Goal: Information Seeking & Learning: Check status

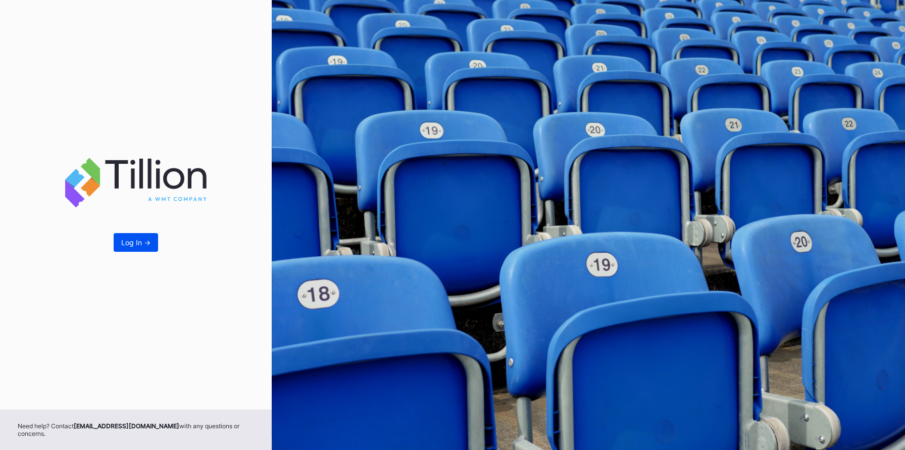
click at [136, 246] on div "Log In ->" at bounding box center [135, 242] width 29 height 9
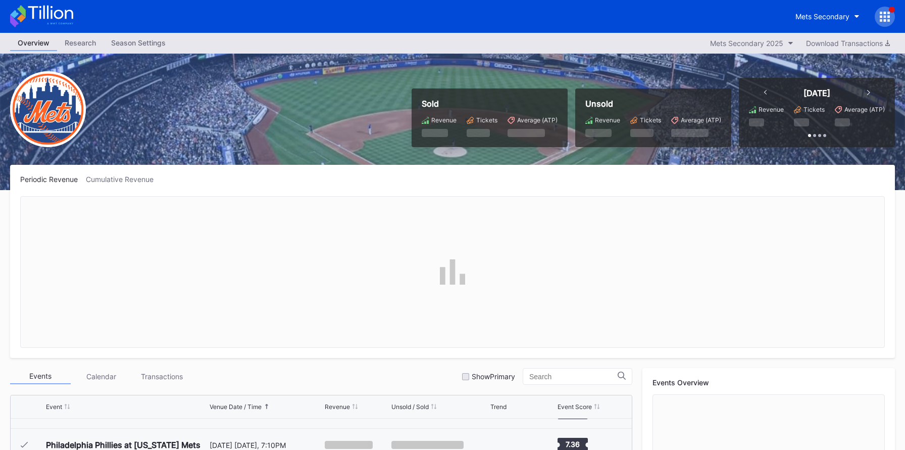
scroll to position [2558, 0]
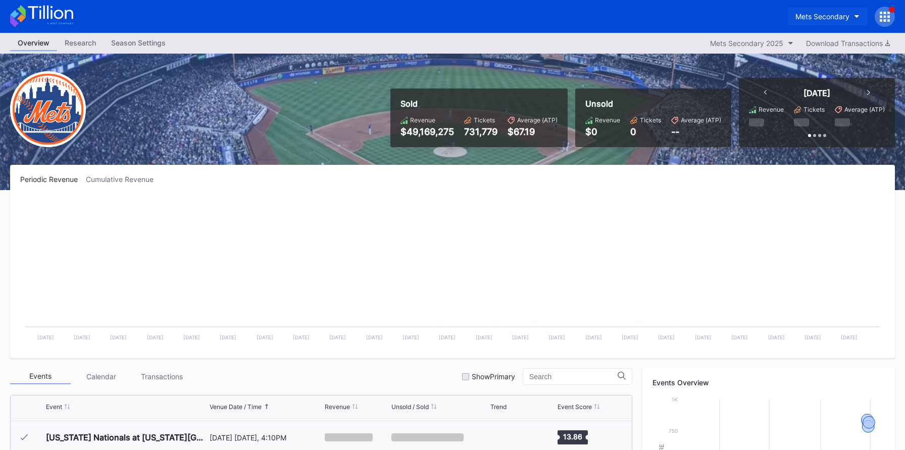
click at [803, 17] on div "Mets Secondary" at bounding box center [823, 16] width 54 height 9
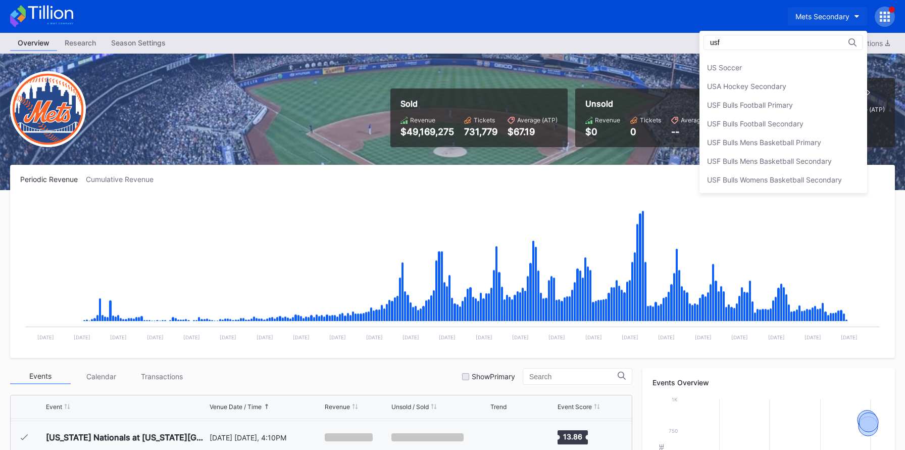
scroll to position [0, 0]
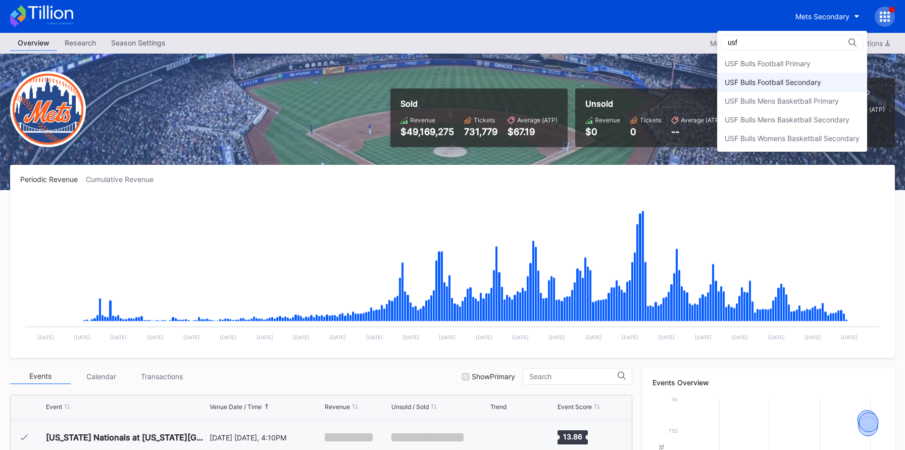
type input "usf"
click at [801, 78] on div "USF Bulls Football Secondary" at bounding box center [773, 82] width 96 height 9
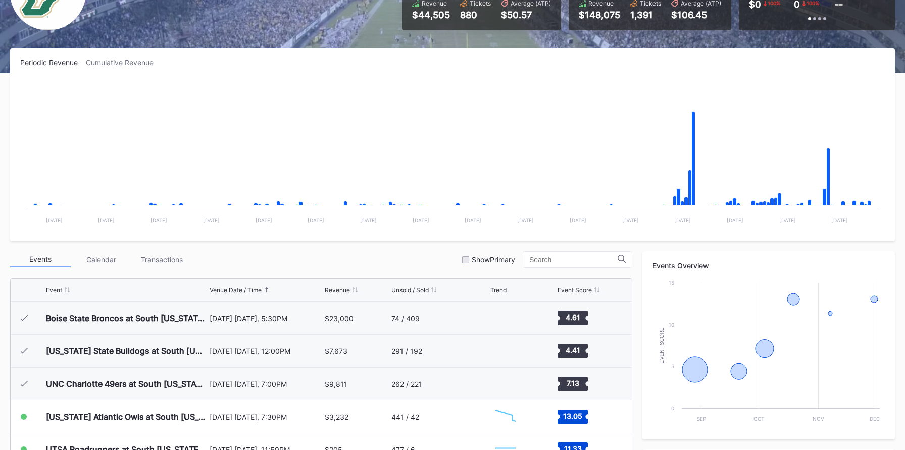
scroll to position [128, 0]
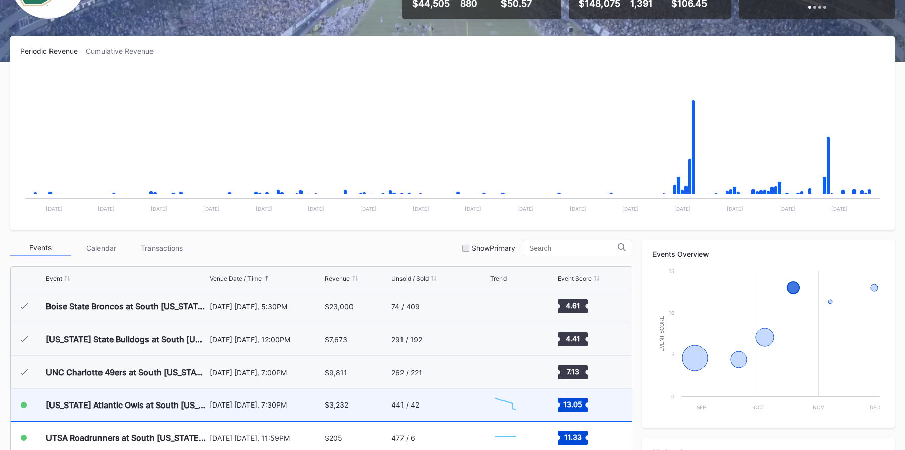
click at [454, 402] on div "441 / 42" at bounding box center [439, 404] width 96 height 32
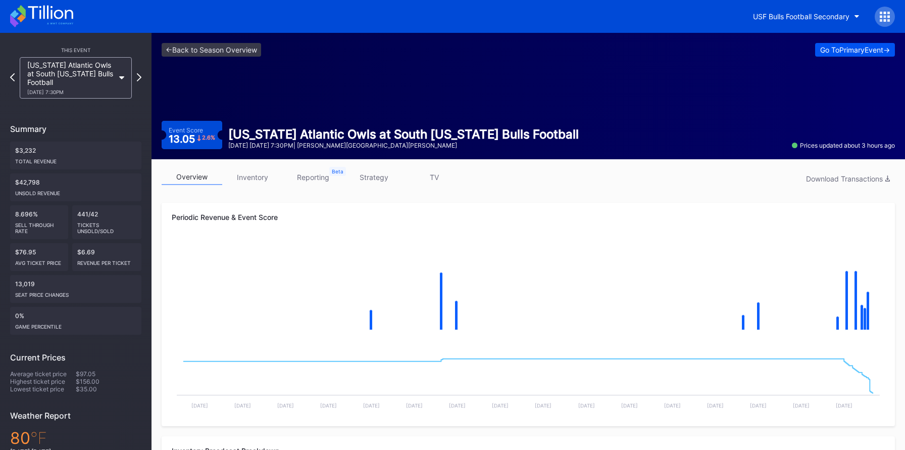
click at [846, 53] on div "Go To Primary Event ->" at bounding box center [855, 49] width 70 height 9
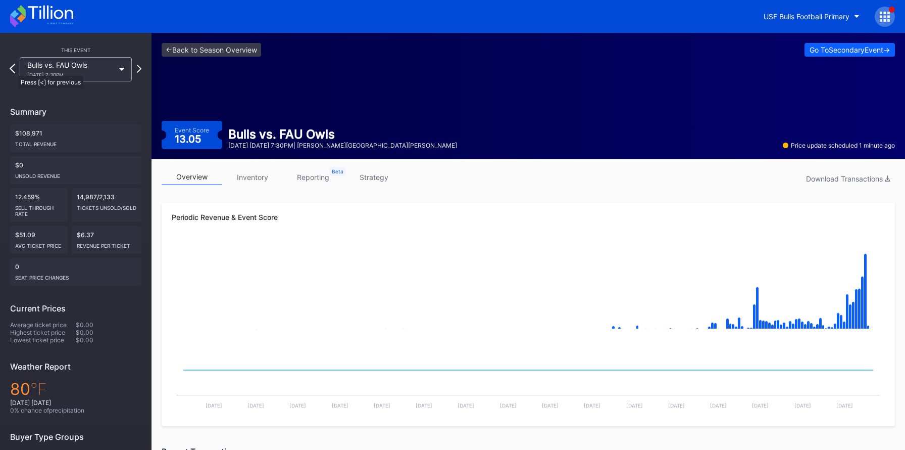
click at [13, 71] on icon at bounding box center [13, 69] width 6 height 10
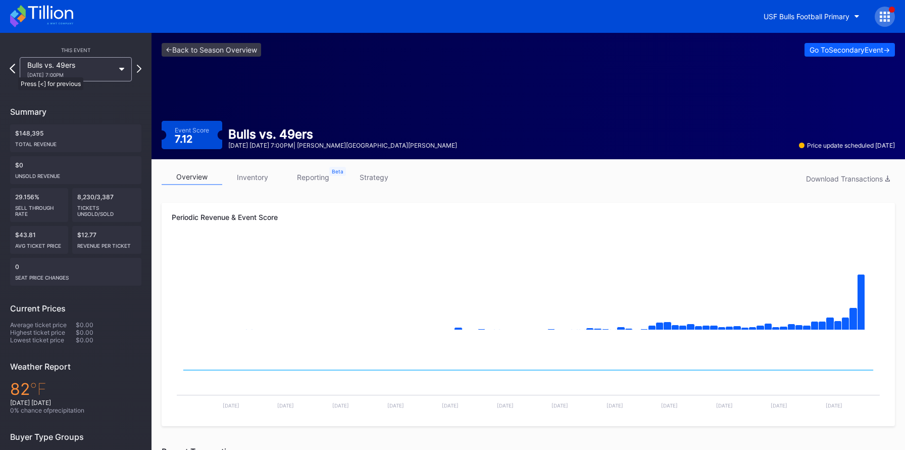
click at [13, 72] on icon at bounding box center [13, 69] width 6 height 10
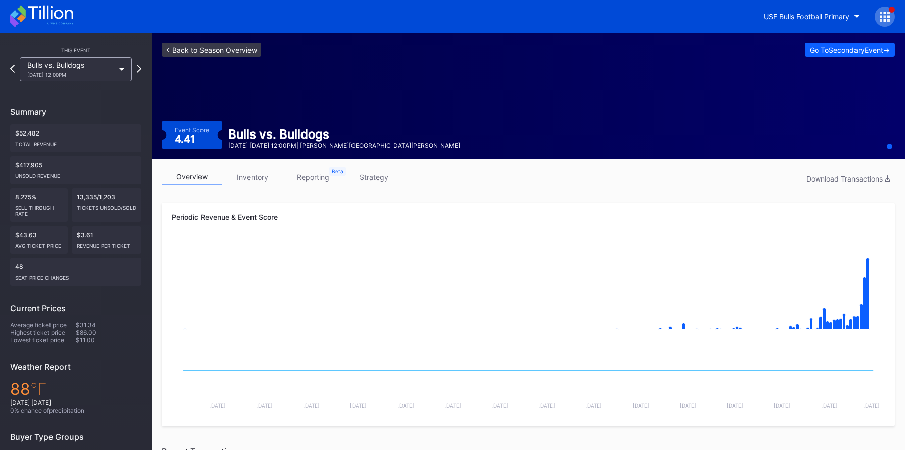
click at [200, 52] on link "<- Back to Season Overview" at bounding box center [212, 50] width 100 height 14
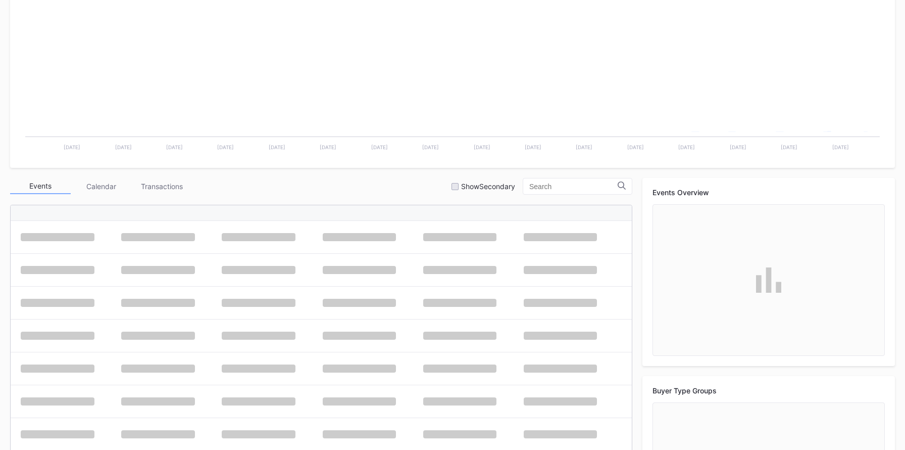
scroll to position [237, 0]
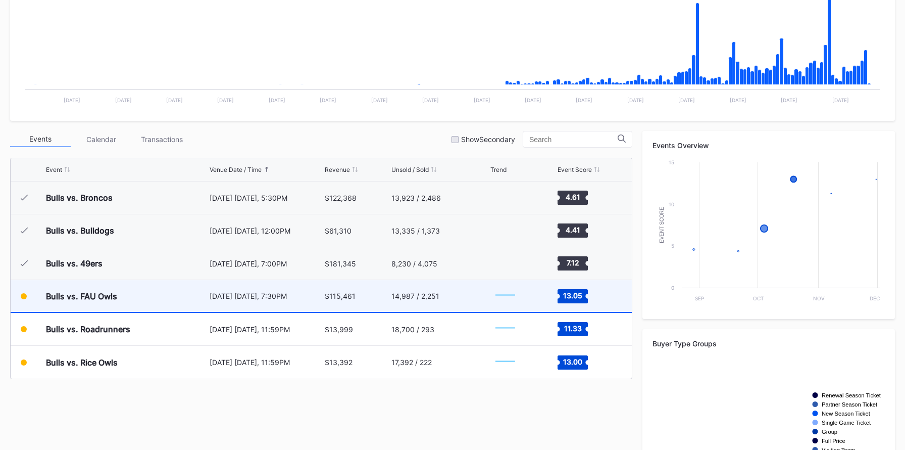
click at [384, 298] on div "$115,461" at bounding box center [357, 296] width 64 height 32
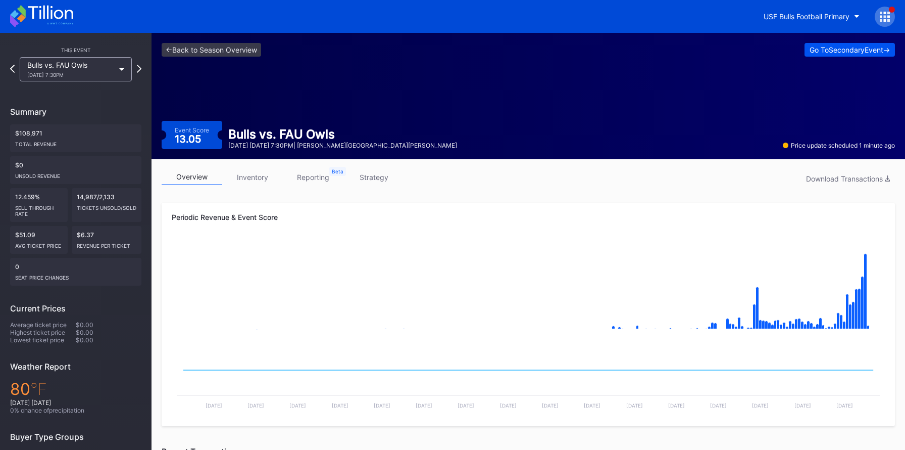
click at [828, 54] on div "Go To Secondary Event ->" at bounding box center [850, 49] width 80 height 9
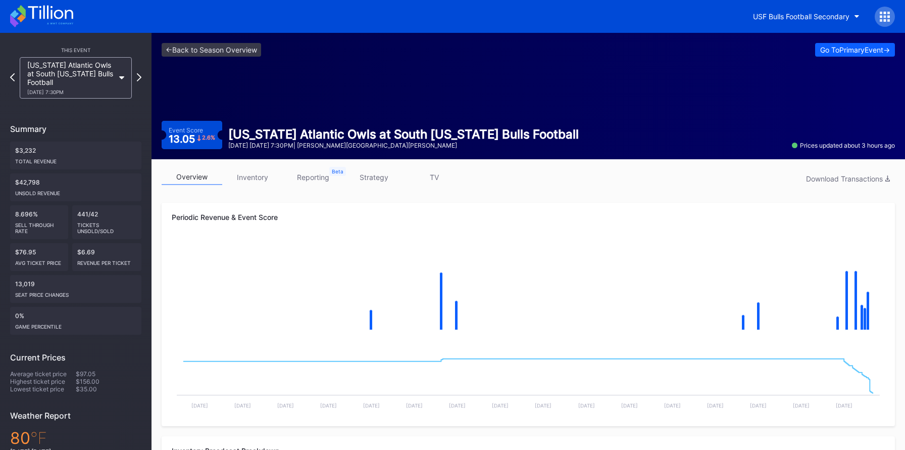
click at [828, 54] on div "Go To Primary Event ->" at bounding box center [855, 49] width 70 height 9
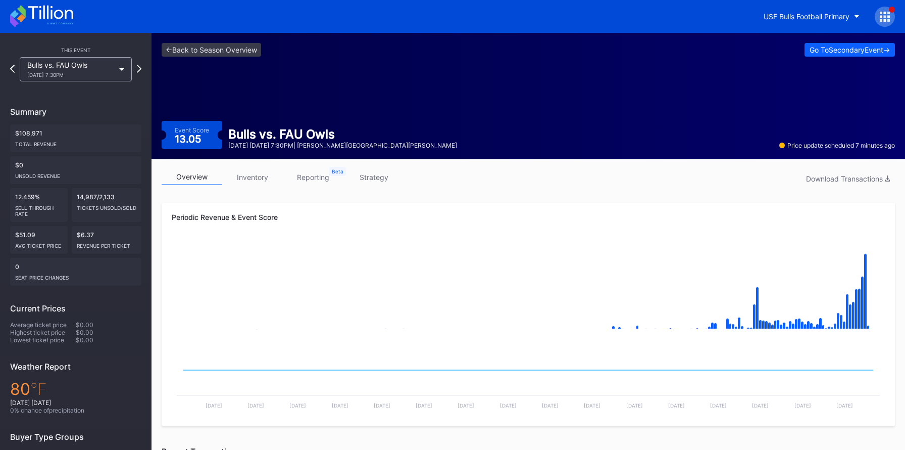
click at [304, 83] on div "<- Back to Season Overview Go To Secondary Event -> Event Score 13.05 Bulls vs.…" at bounding box center [529, 96] width 754 height 126
click at [824, 54] on button "Go To Secondary Event ->" at bounding box center [850, 50] width 90 height 14
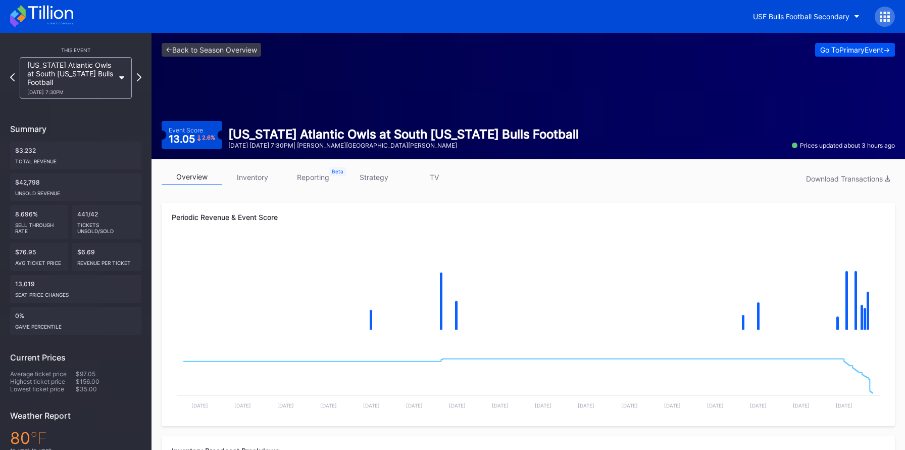
click at [815, 55] on button "Go To Primary Event ->" at bounding box center [855, 50] width 80 height 14
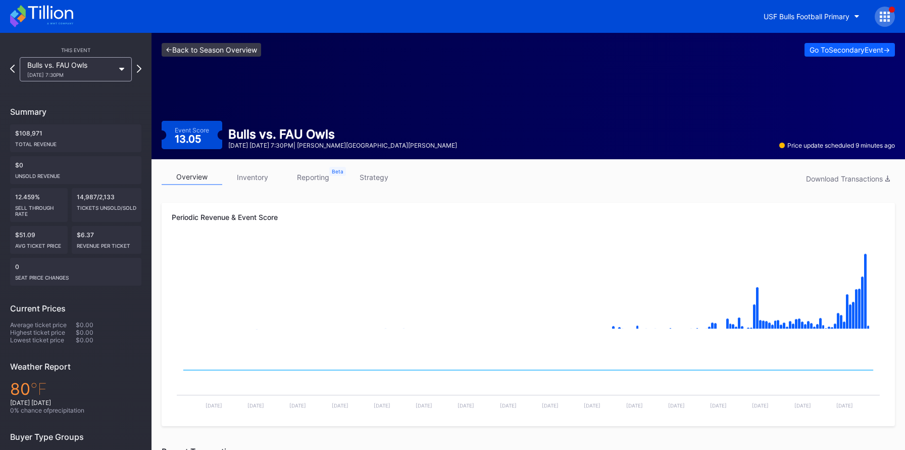
click at [259, 50] on link "<- Back to Season Overview" at bounding box center [212, 50] width 100 height 14
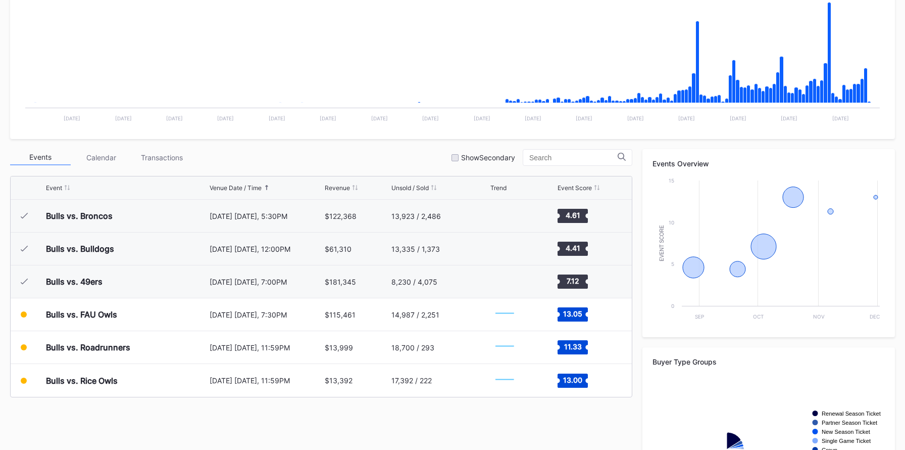
scroll to position [314, 0]
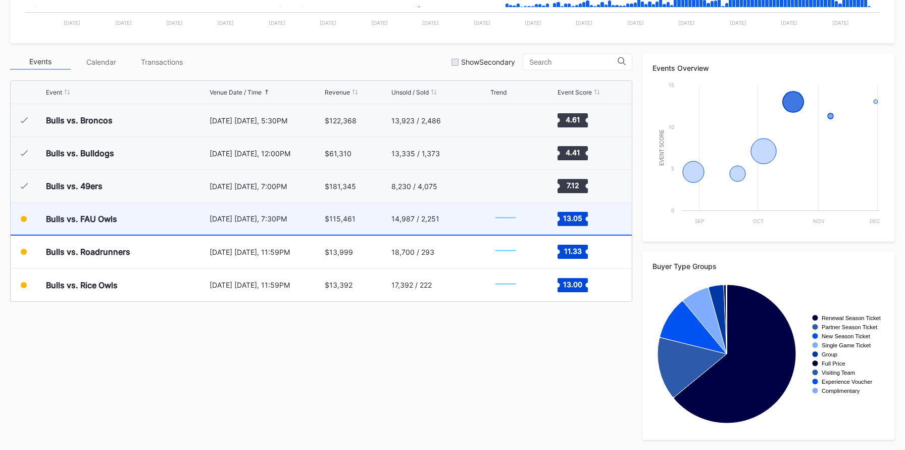
click at [304, 226] on div "[DATE] [DATE], 7:30PM" at bounding box center [266, 219] width 113 height 32
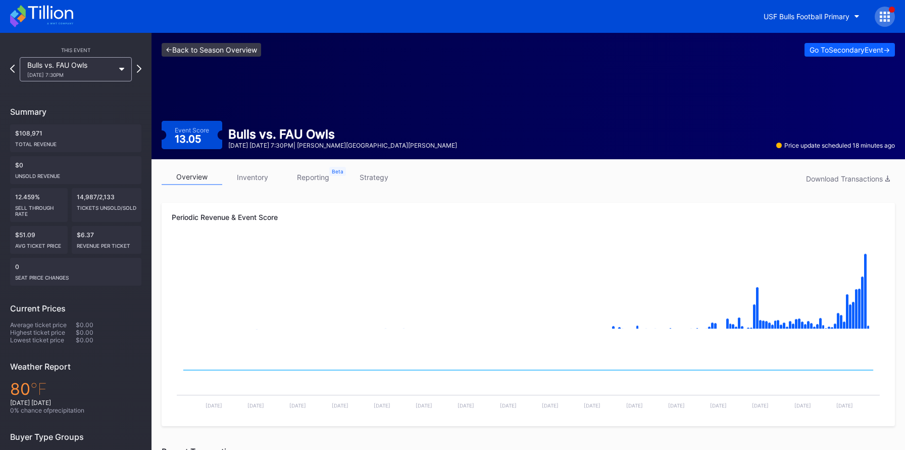
click at [224, 48] on link "<- Back to Season Overview" at bounding box center [212, 50] width 100 height 14
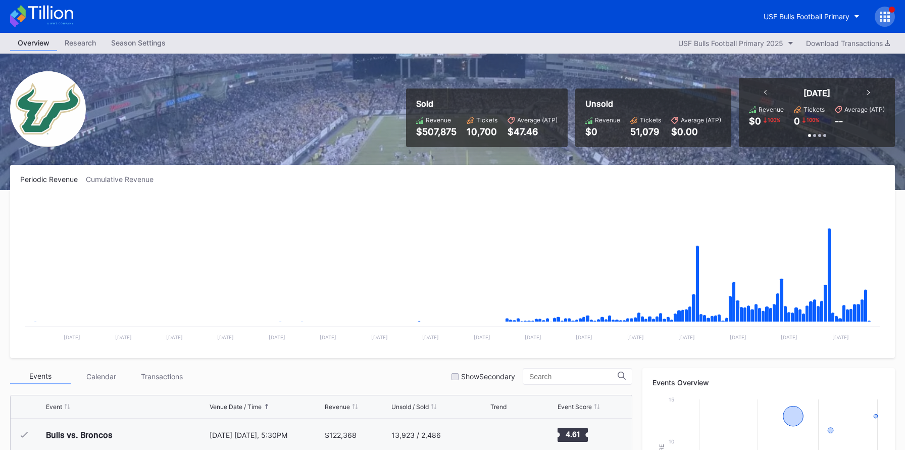
click at [61, 18] on icon at bounding box center [50, 13] width 45 height 14
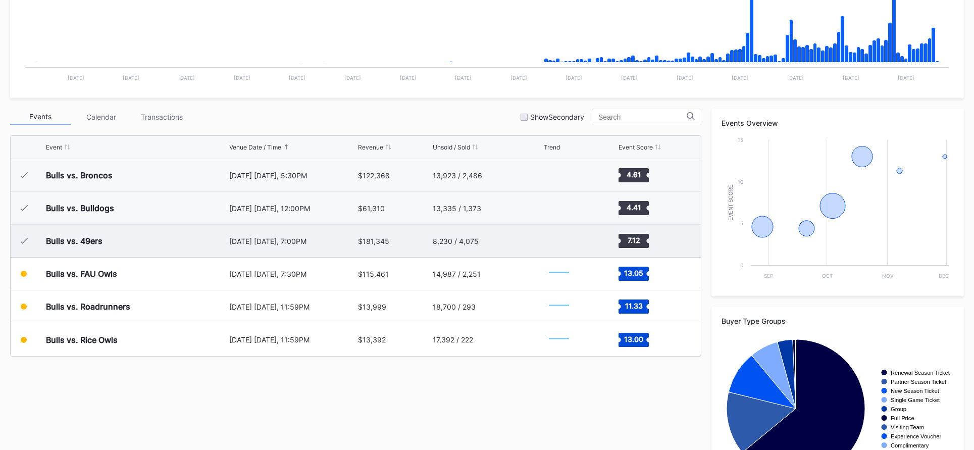
scroll to position [268, 0]
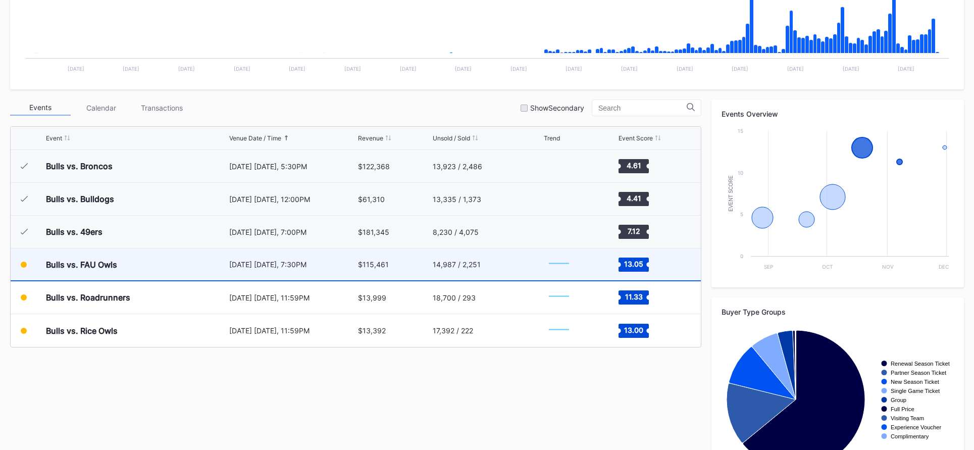
click at [347, 268] on div "[DATE] [DATE], 7:30PM" at bounding box center [292, 264] width 126 height 9
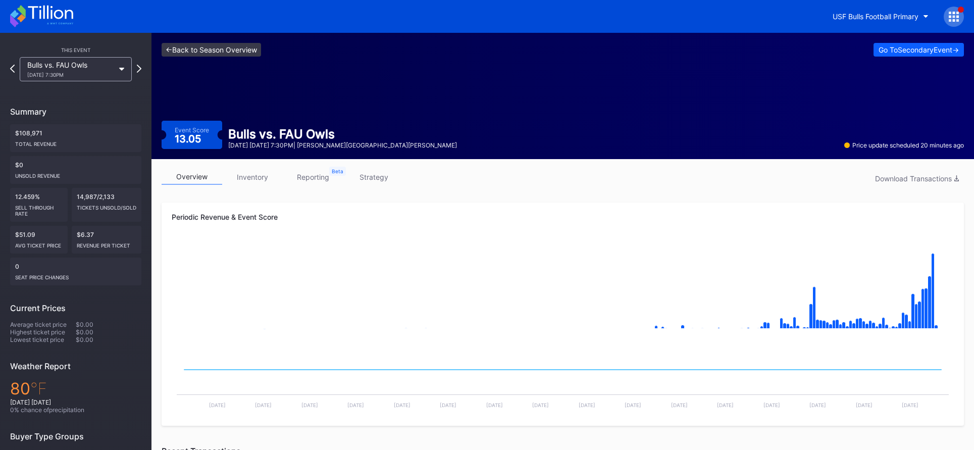
click at [234, 45] on link "<- Back to Season Overview" at bounding box center [212, 50] width 100 height 14
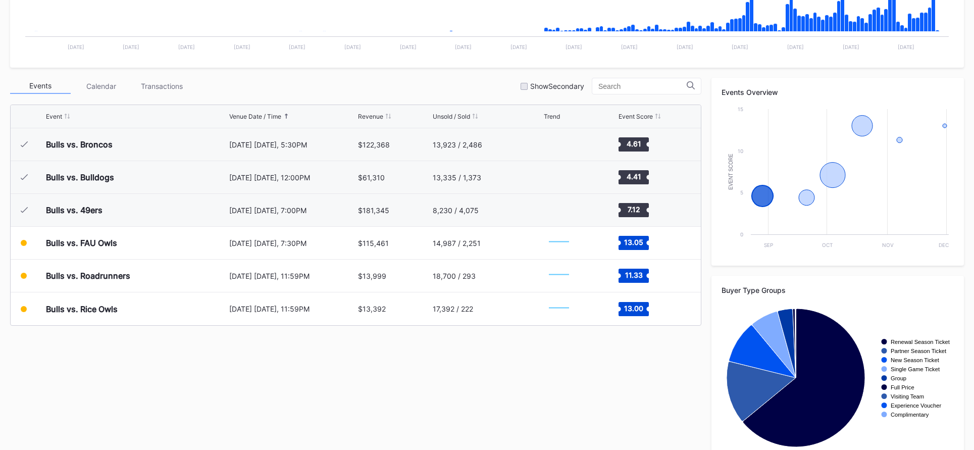
scroll to position [314, 0]
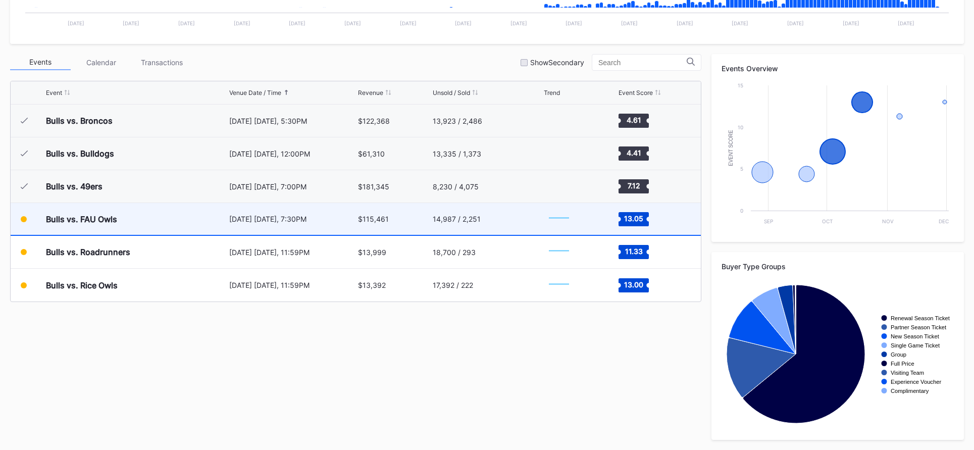
click at [393, 213] on div "$115,461" at bounding box center [394, 219] width 72 height 32
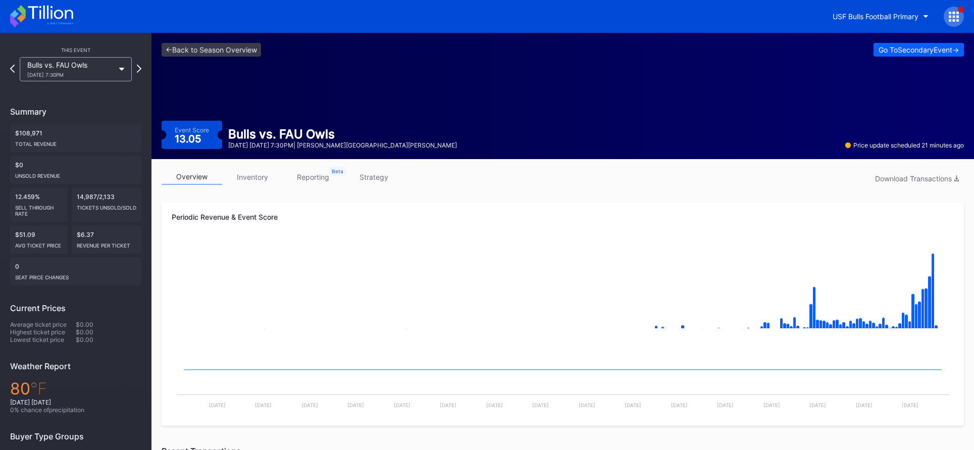
scroll to position [2, 0]
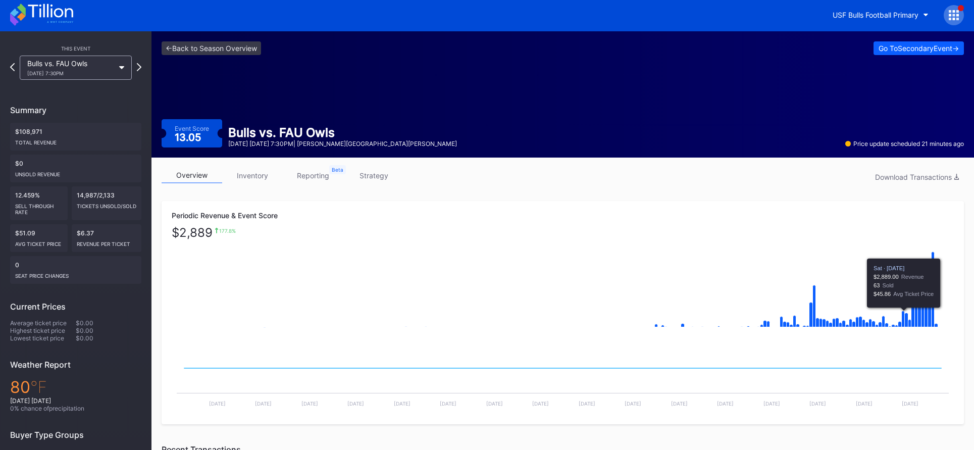
drag, startPoint x: 903, startPoint y: 314, endPoint x: 925, endPoint y: 311, distance: 22.4
click at [905, 313] on icon "Created with Highcharts 11.2.0 Chart title" at bounding box center [563, 287] width 782 height 101
click at [905, 56] on div "<- Back to Season Overview Go To Secondary Event -> Event Score 13.05 Bulls vs.…" at bounding box center [563, 94] width 823 height 126
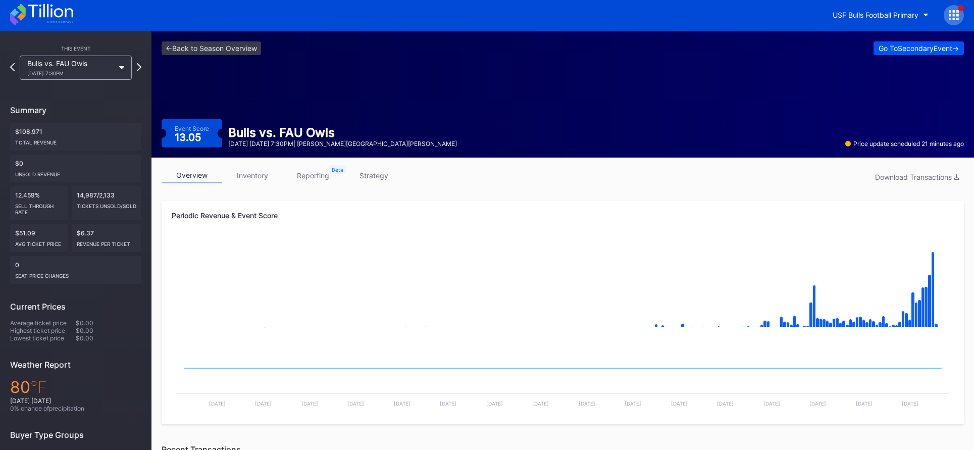
click at [905, 51] on div "Go To Secondary Event ->" at bounding box center [919, 48] width 80 height 9
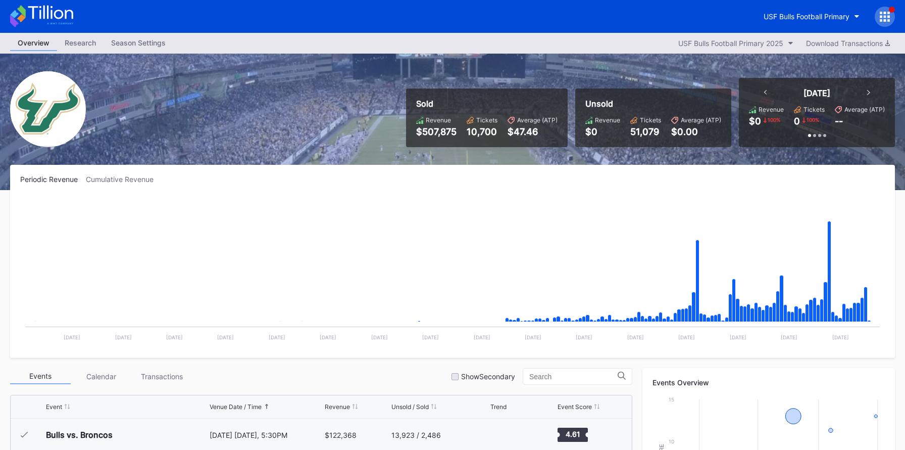
click at [895, 12] on div "USF Bulls Football Primary" at bounding box center [825, 17] width 139 height 20
click at [891, 16] on div at bounding box center [885, 17] width 20 height 20
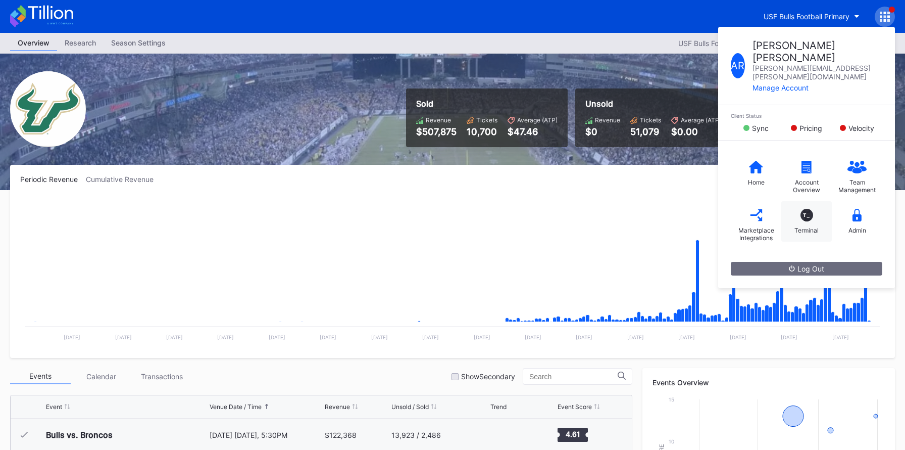
click at [805, 209] on div "T_" at bounding box center [807, 215] width 13 height 13
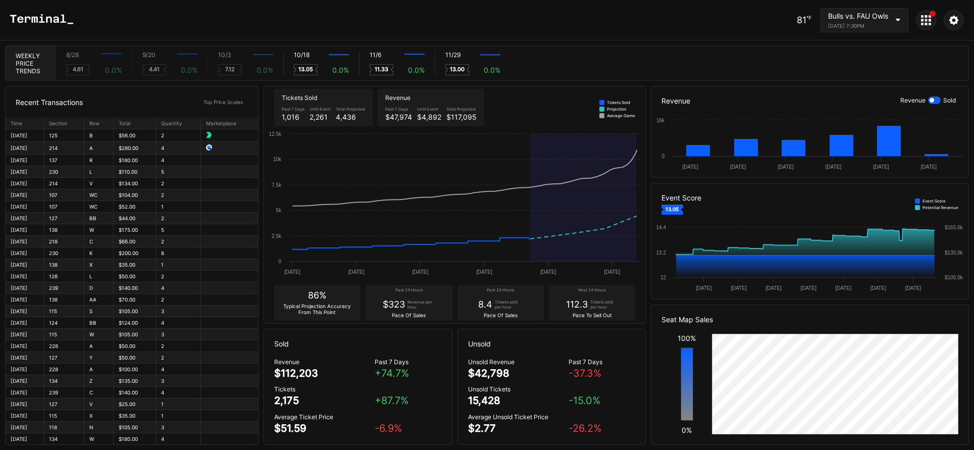
click at [905, 29] on div at bounding box center [926, 20] width 20 height 20
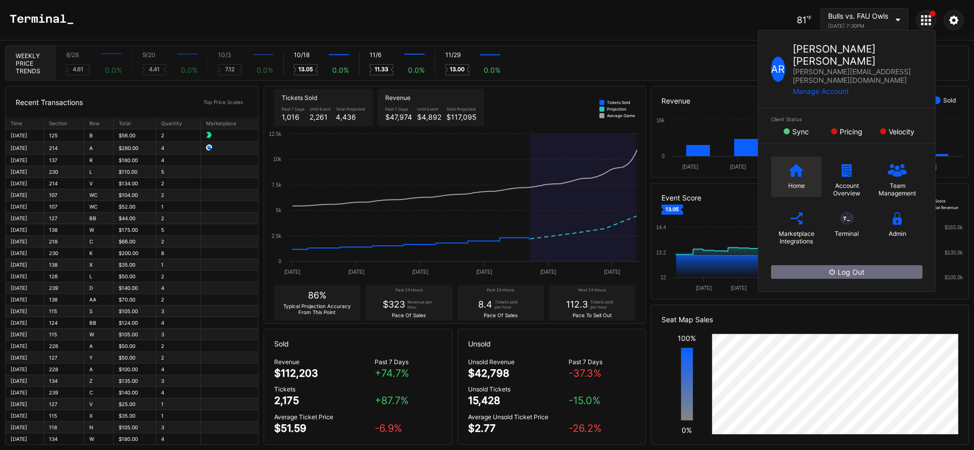
click at [796, 157] on div "Home" at bounding box center [796, 177] width 51 height 40
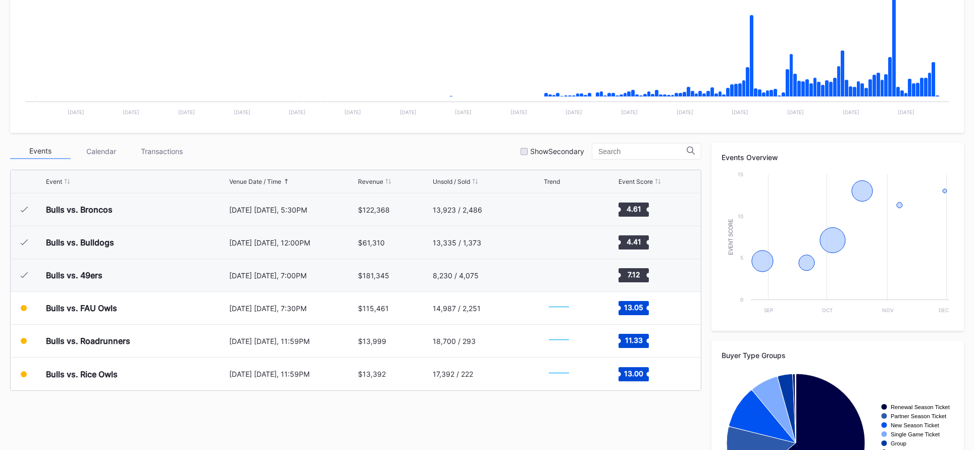
scroll to position [314, 0]
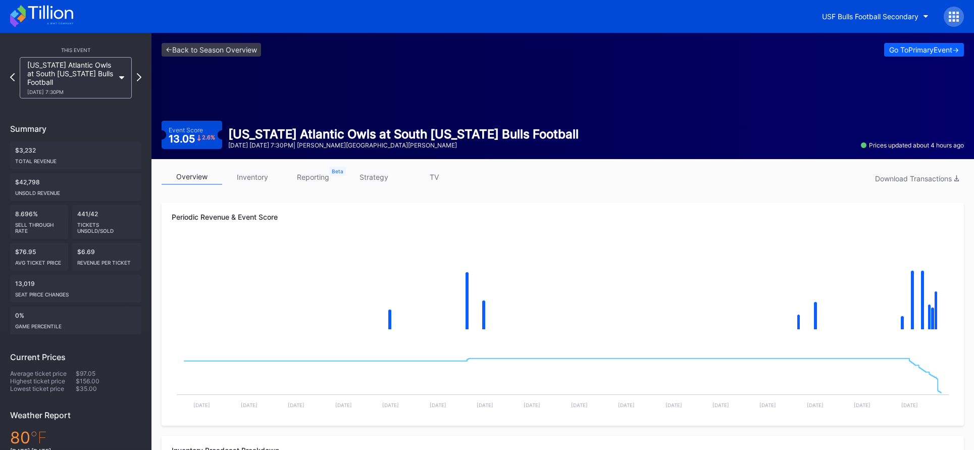
click at [188, 41] on div "<- Back to Season Overview Go To Primary Event -> Event Score 13.05 2.6 % [US_S…" at bounding box center [563, 96] width 823 height 126
click at [190, 43] on link "<- Back to Season Overview" at bounding box center [212, 50] width 100 height 14
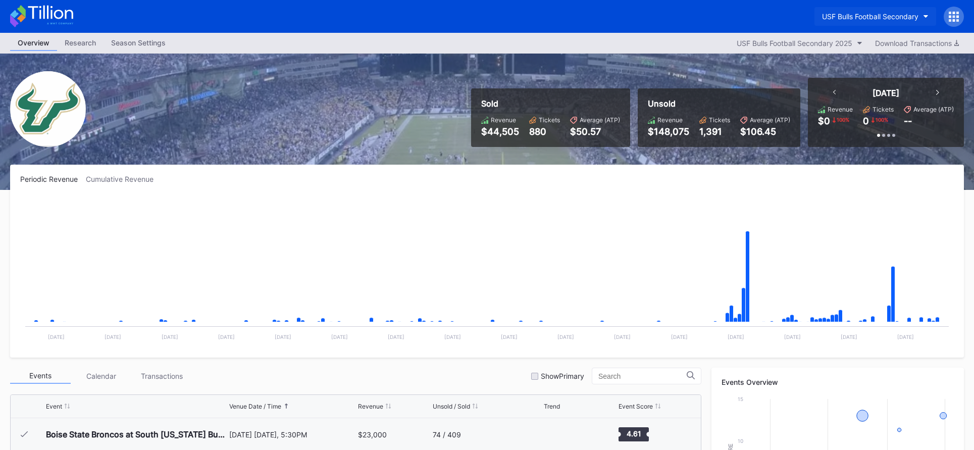
click at [900, 17] on div "USF Bulls Football Secondary" at bounding box center [870, 16] width 96 height 9
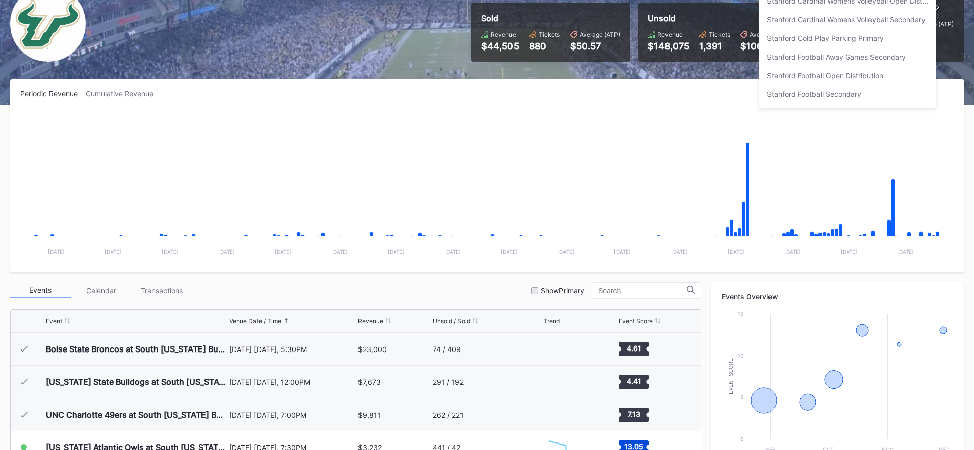
scroll to position [125, 0]
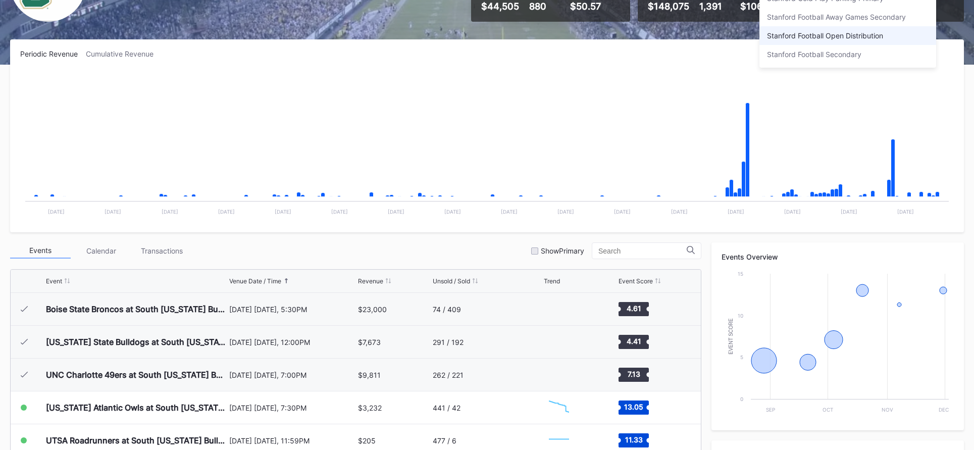
type input "stanford"
click at [869, 41] on div "Stanford Football Open Distribution" at bounding box center [848, 35] width 177 height 19
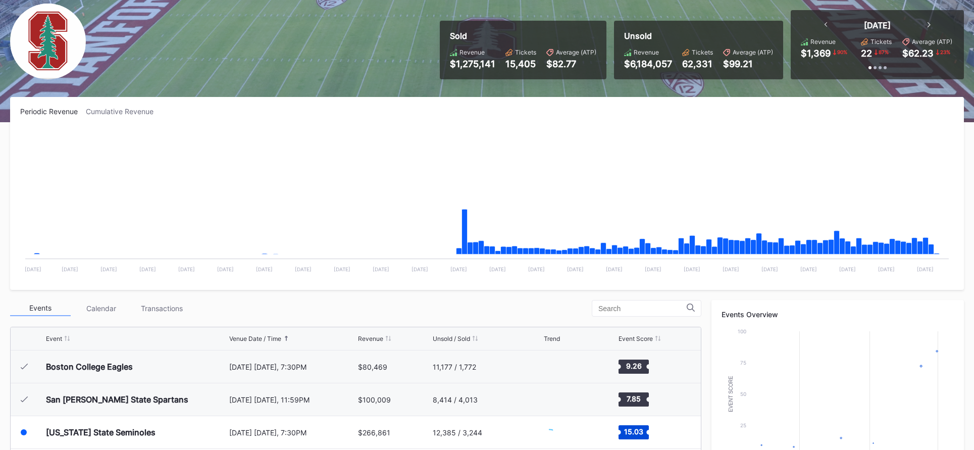
scroll to position [314, 0]
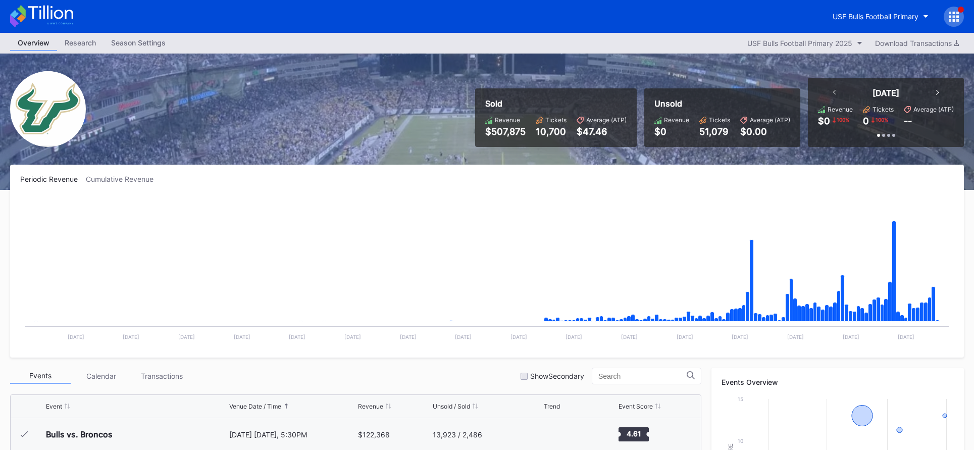
click at [33, 12] on icon at bounding box center [50, 13] width 45 height 14
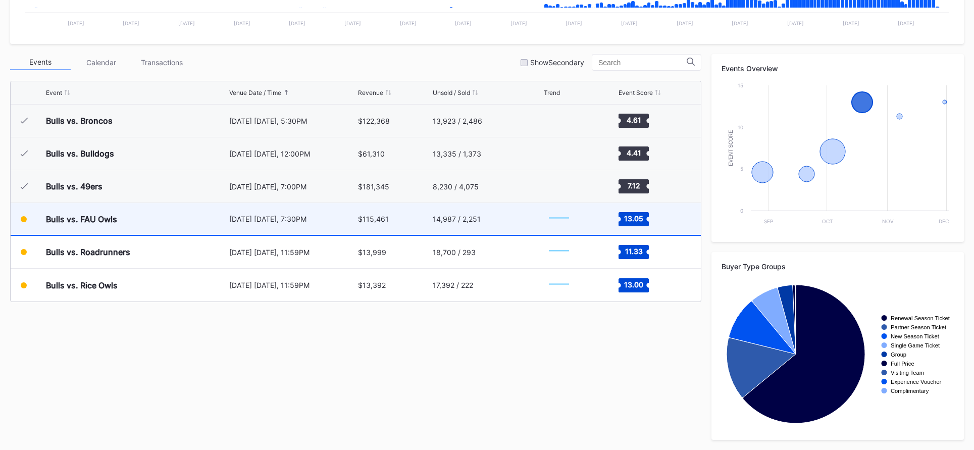
scroll to position [313, 0]
click at [431, 216] on div "Bulls vs. FAU Owls [DATE] [DATE], 7:30PM $115,461 14,987 / 2,251 Created with H…" at bounding box center [356, 220] width 691 height 33
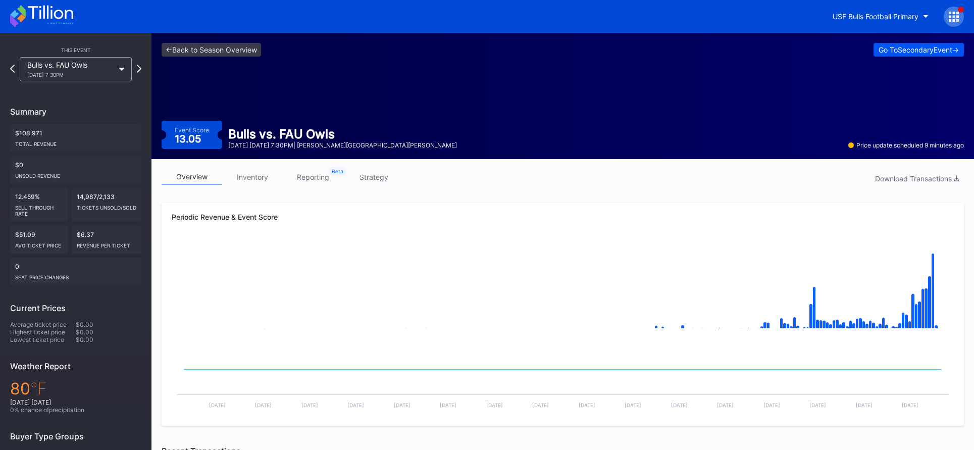
click at [940, 46] on div "Go To Secondary Event ->" at bounding box center [919, 49] width 80 height 9
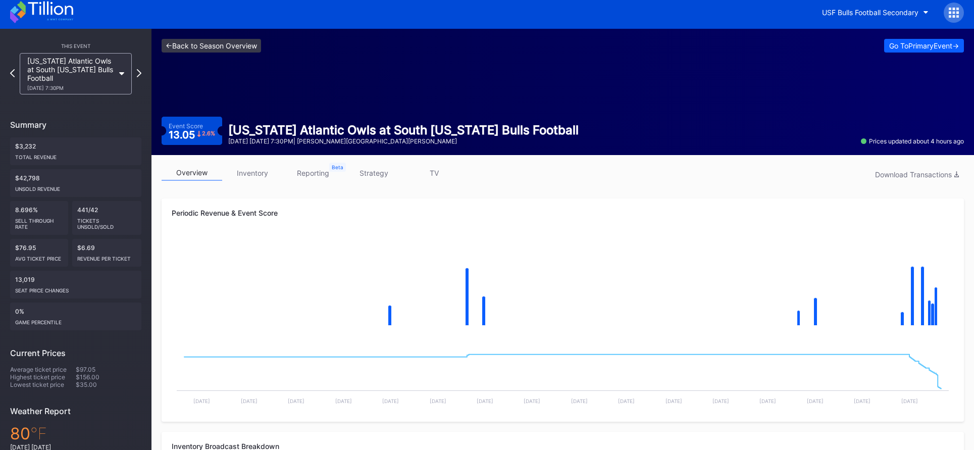
click at [248, 48] on link "<- Back to Season Overview" at bounding box center [212, 46] width 100 height 14
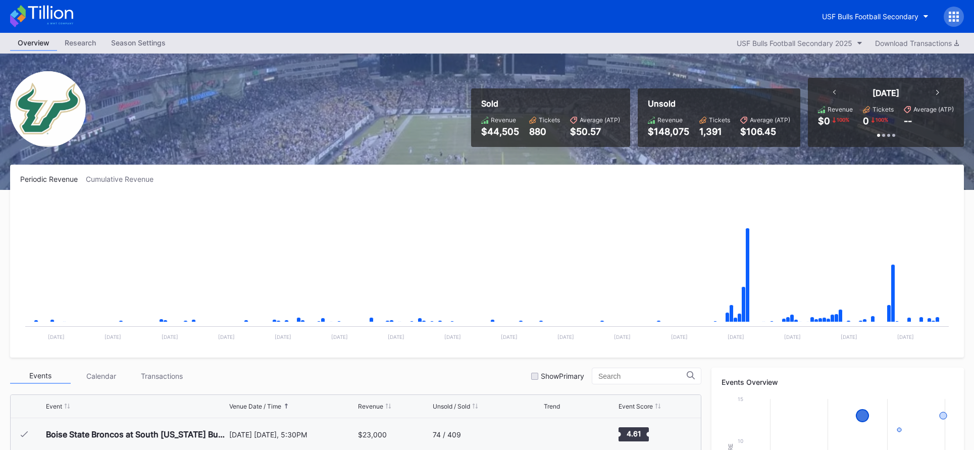
click at [64, 18] on icon at bounding box center [41, 16] width 63 height 22
click at [819, 13] on button "USF Bulls Football Secondary" at bounding box center [876, 16] width 122 height 19
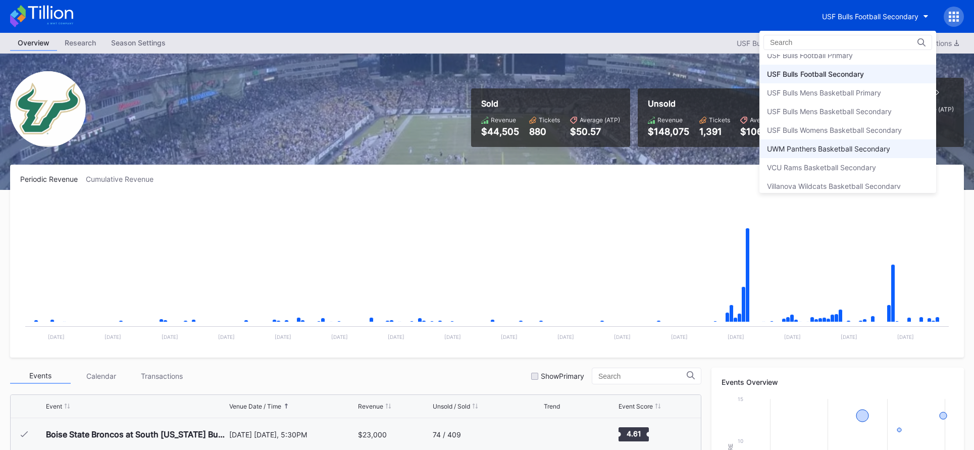
scroll to position [3404, 0]
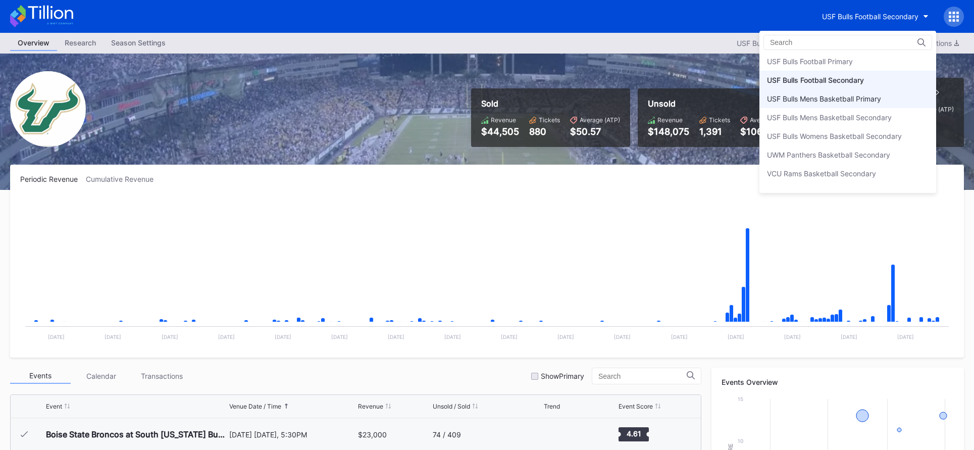
click at [818, 99] on div "USF Bulls Mens Basketball Primary" at bounding box center [824, 98] width 114 height 9
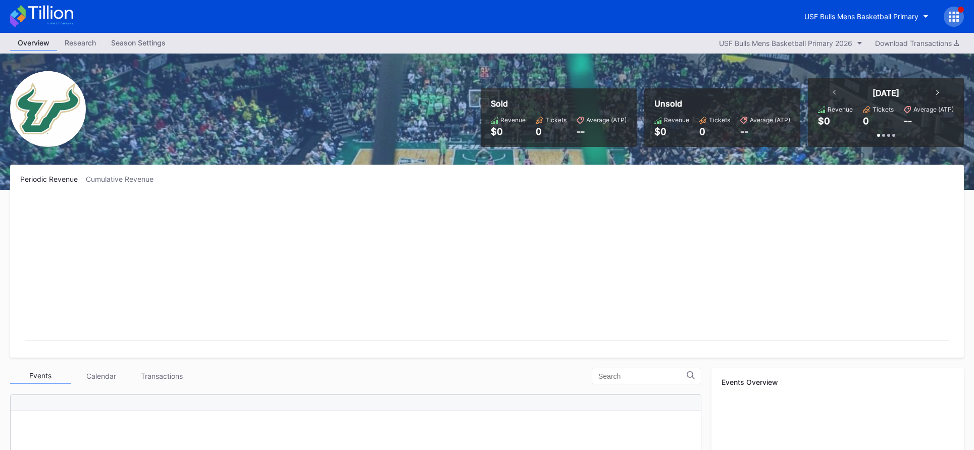
click at [69, 26] on icon at bounding box center [41, 16] width 63 height 22
click at [851, 17] on div "USF Bulls Mens Basketball Primary" at bounding box center [862, 16] width 114 height 9
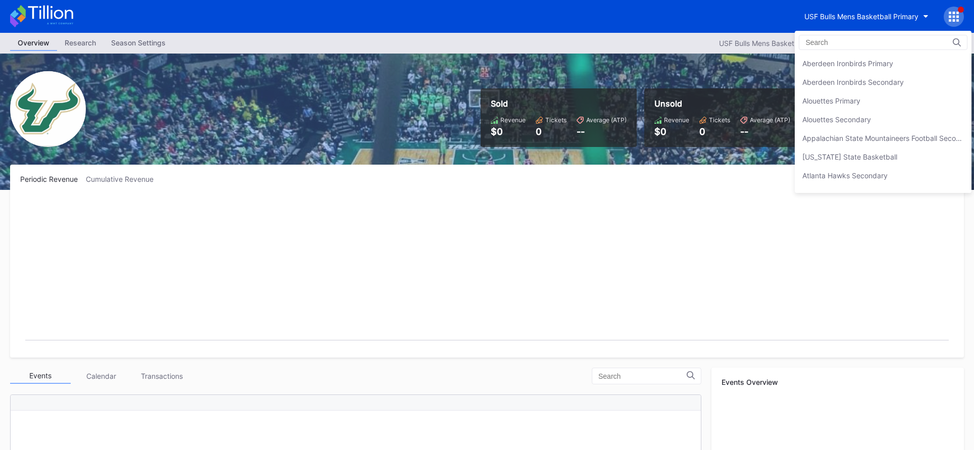
scroll to position [3439, 0]
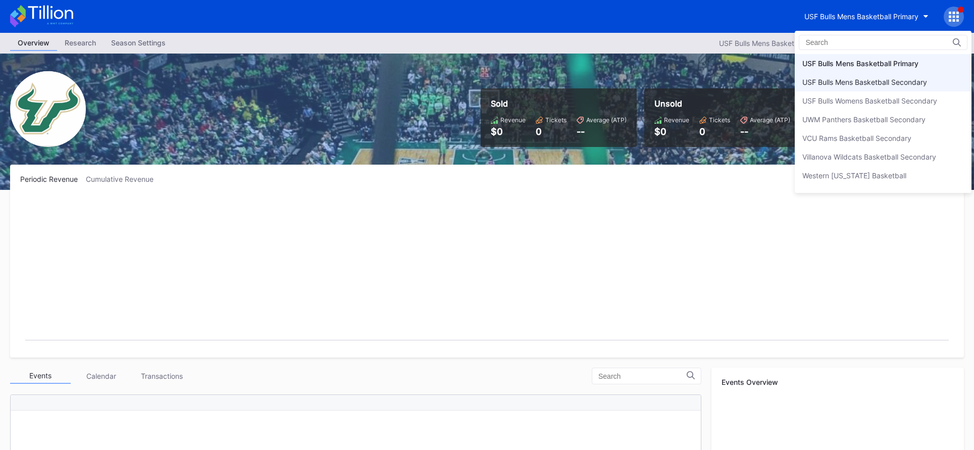
click at [853, 85] on div "USF Bulls Mens Basketball Secondary" at bounding box center [865, 82] width 125 height 9
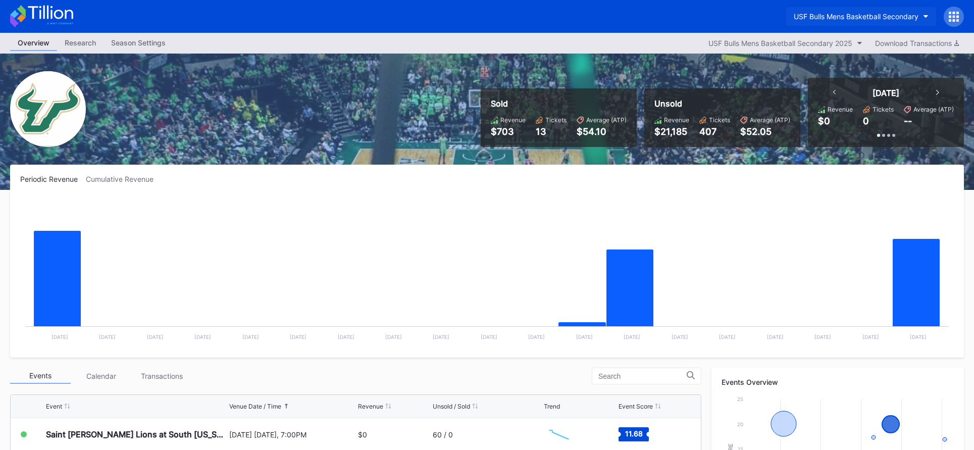
click at [853, 18] on div "USF Bulls Mens Basketball Secondary" at bounding box center [856, 16] width 125 height 9
click at [65, 17] on icon at bounding box center [50, 13] width 45 height 14
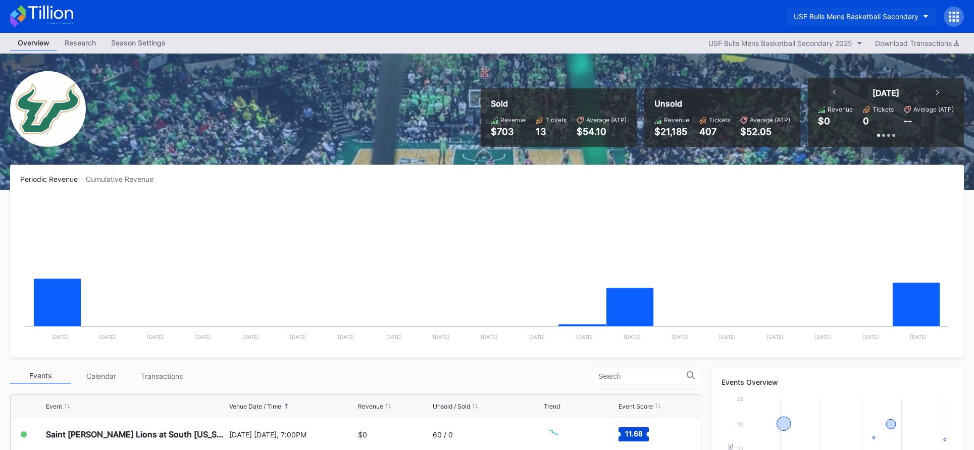
click at [832, 14] on div "USF Bulls Mens Basketball Secondary" at bounding box center [856, 16] width 125 height 9
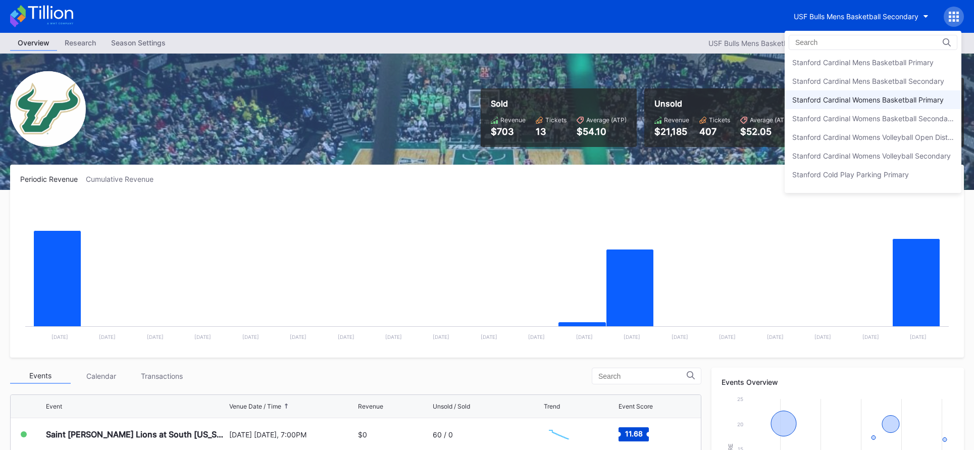
scroll to position [3026, 0]
click at [854, 89] on div "Stanford Cardinal Mens Basketball Secondary" at bounding box center [873, 83] width 177 height 19
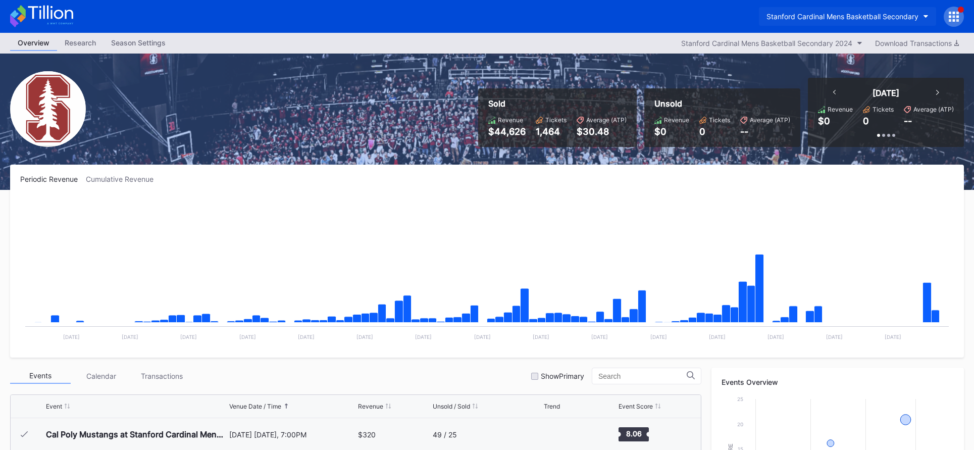
click at [847, 19] on div "Stanford Cardinal Mens Basketball Secondary" at bounding box center [843, 16] width 152 height 9
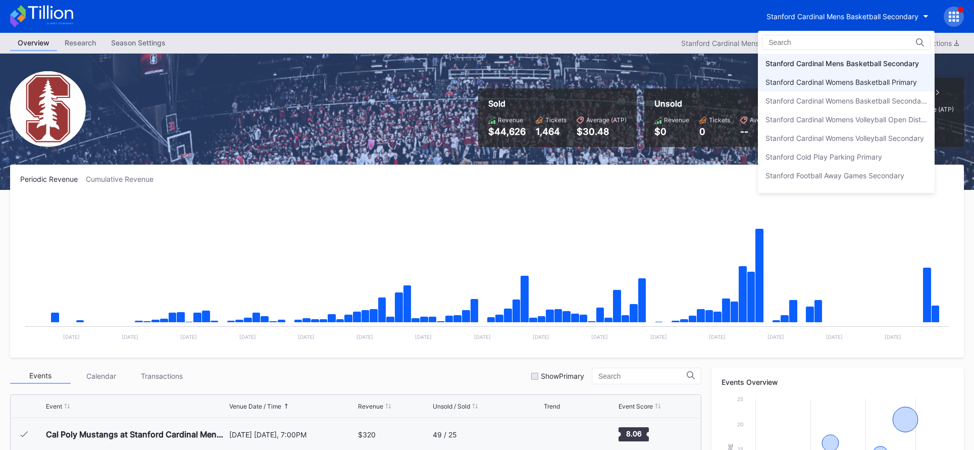
scroll to position [3036, 0]
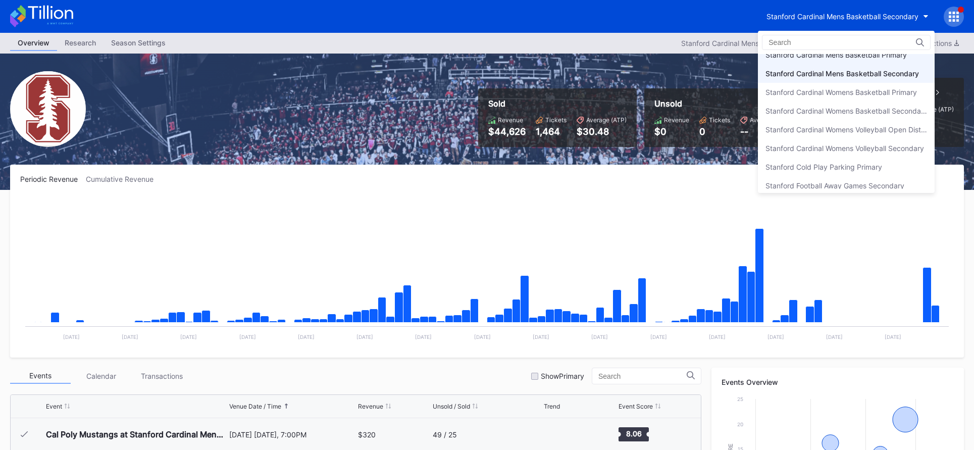
click at [867, 60] on div "Stanford Cardinal Mens Basketball Primary" at bounding box center [846, 54] width 177 height 19
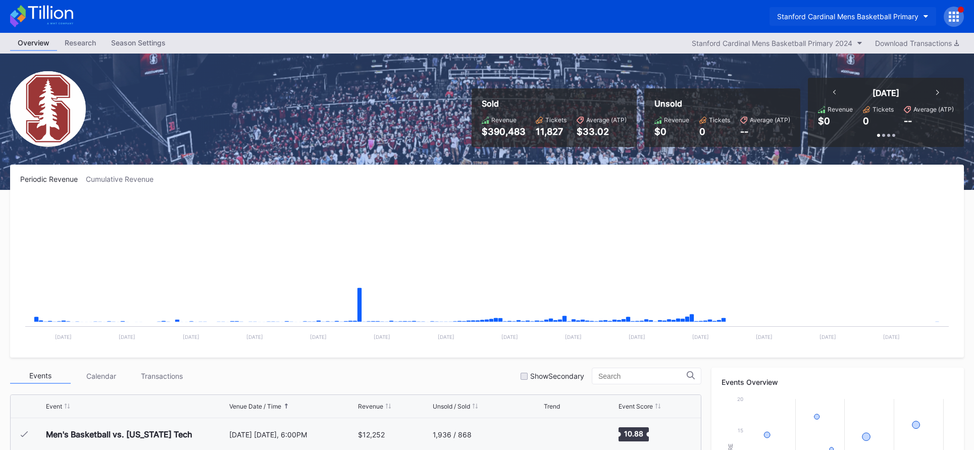
click at [842, 22] on button "Stanford Cardinal Mens Basketball Primary" at bounding box center [853, 16] width 167 height 19
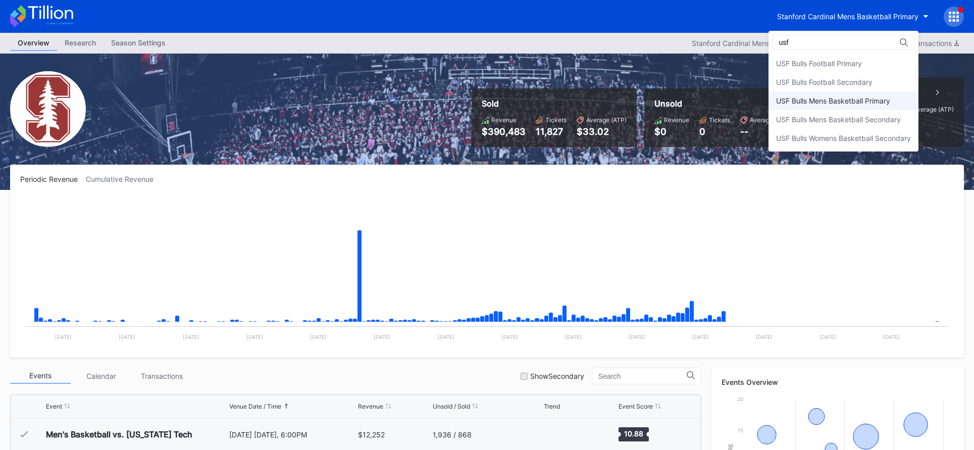
type input "usf"
click at [846, 102] on div "USF Bulls Mens Basketball Primary" at bounding box center [833, 100] width 114 height 9
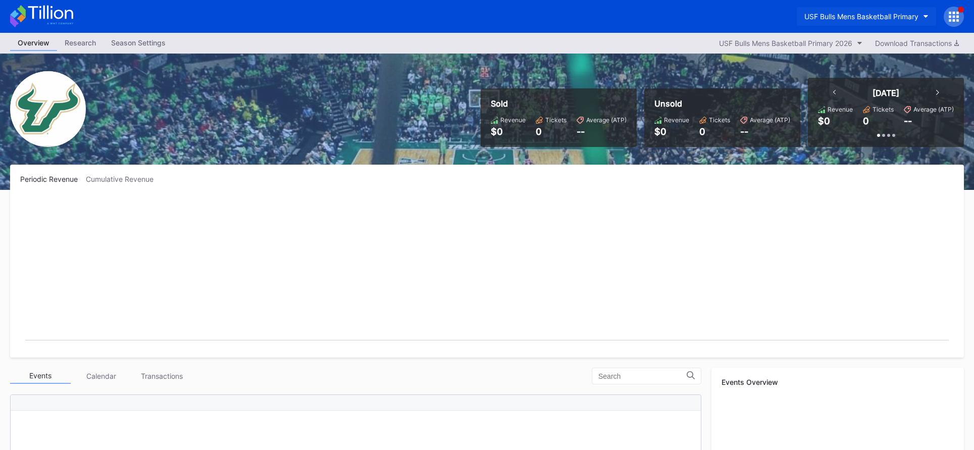
click at [845, 16] on div "USF Bulls Mens Basketball Primary" at bounding box center [862, 16] width 114 height 9
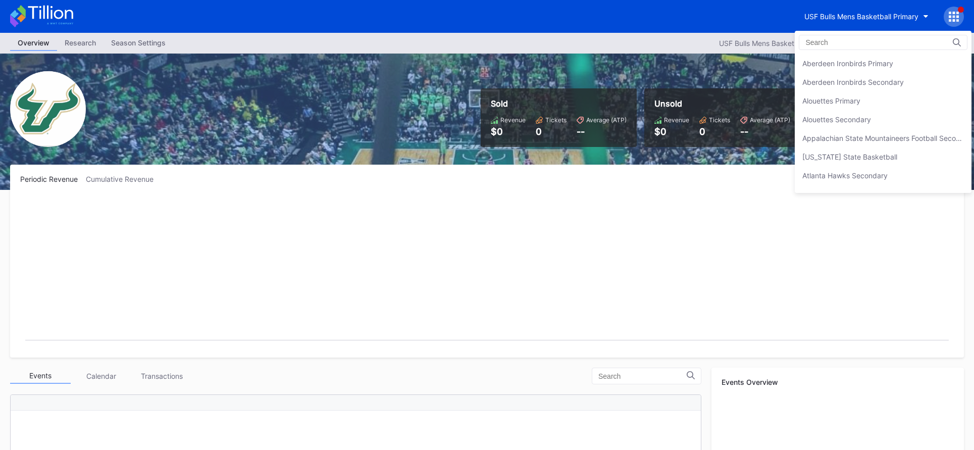
scroll to position [3439, 0]
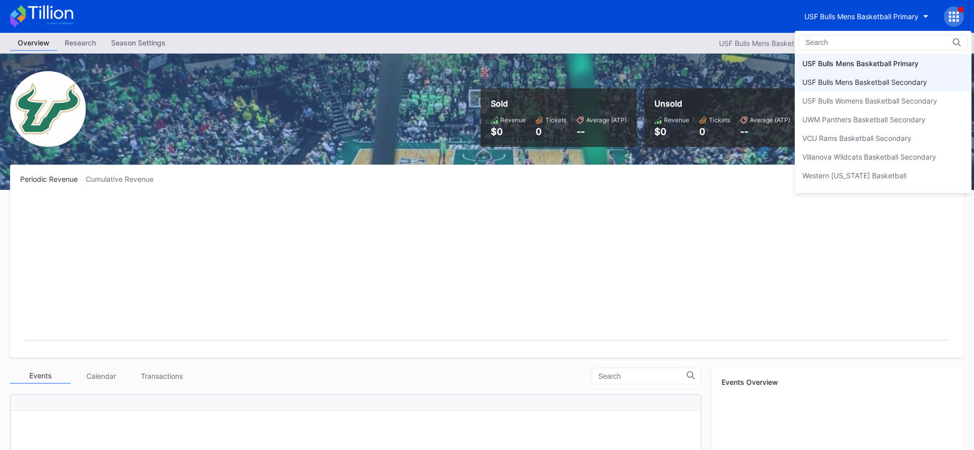
click at [845, 82] on div "USF Bulls Mens Basketball Secondary" at bounding box center [865, 82] width 125 height 9
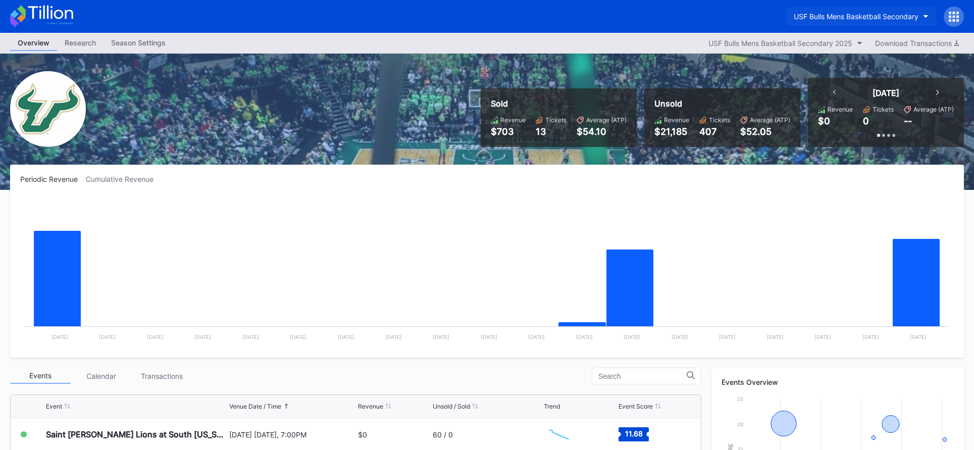
click at [814, 14] on div "USF Bulls Mens Basketball Secondary" at bounding box center [856, 16] width 125 height 9
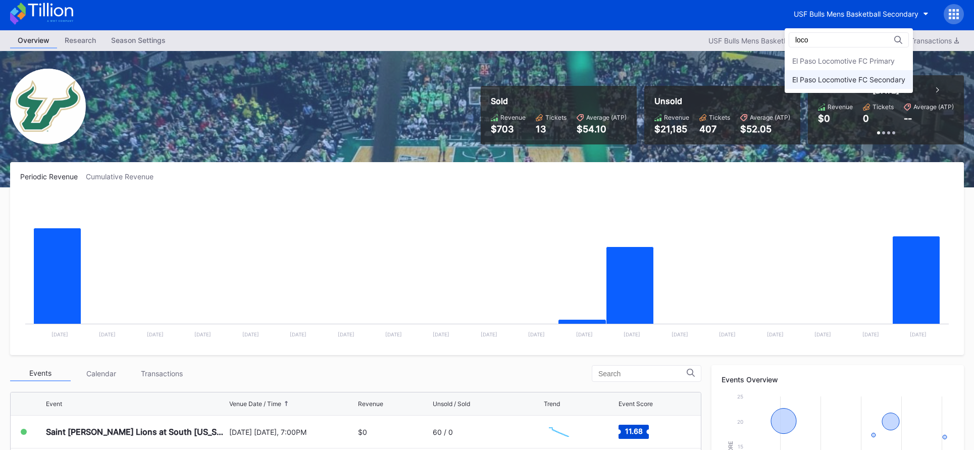
type input "loco"
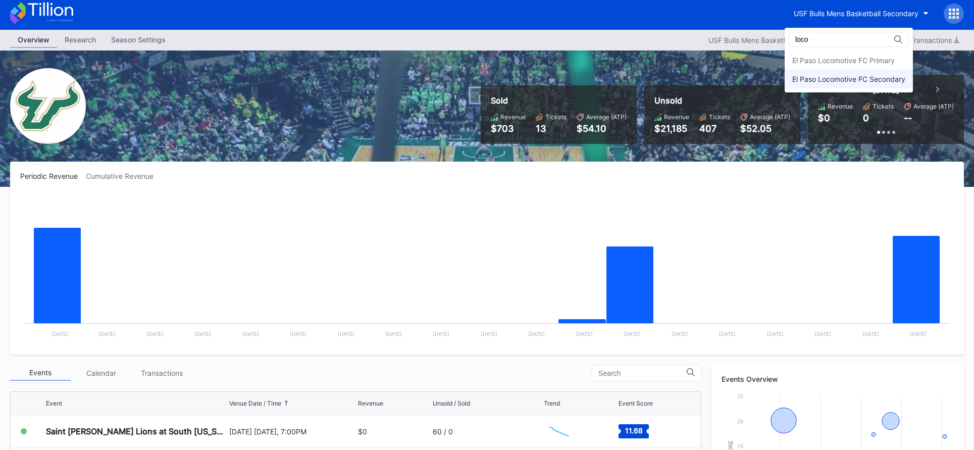
click at [850, 71] on div "El Paso Locomotive FC Secondary" at bounding box center [849, 79] width 128 height 19
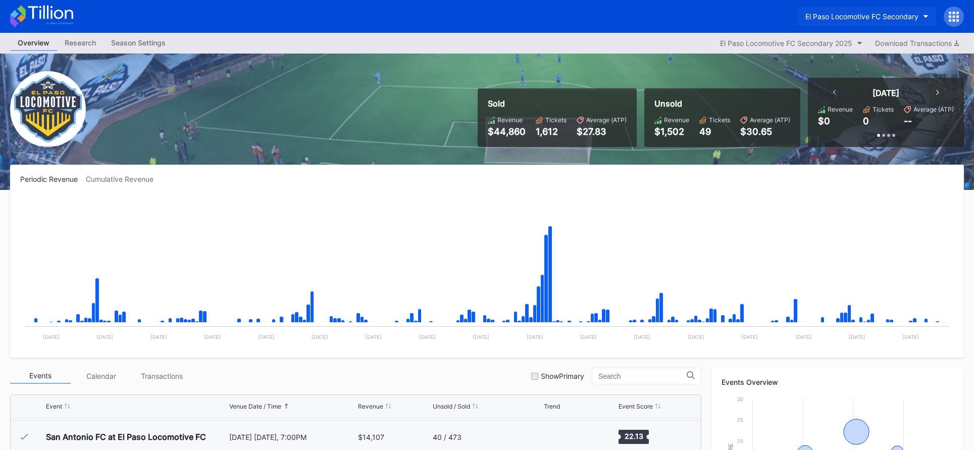
click at [860, 18] on div "El Paso Locomotive FC Secondary" at bounding box center [862, 16] width 113 height 9
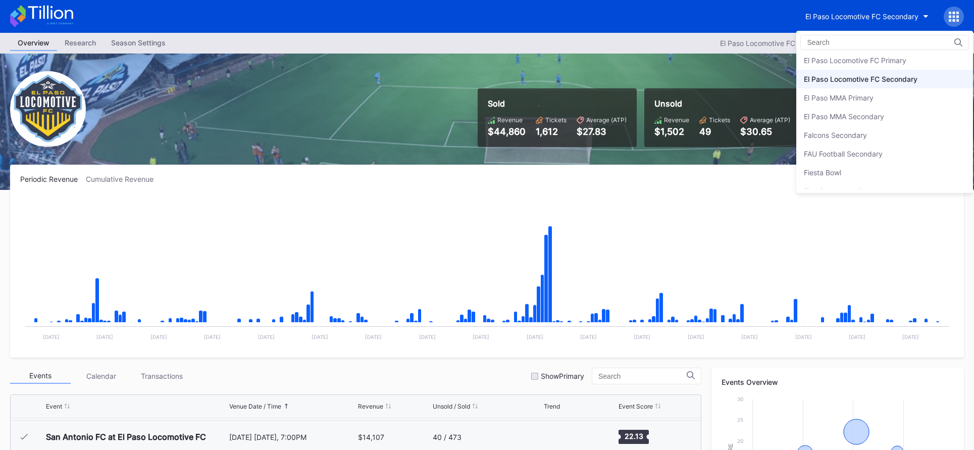
scroll to position [987, 0]
click at [846, 68] on div "El Paso Locomotive FC Primary" at bounding box center [855, 67] width 103 height 9
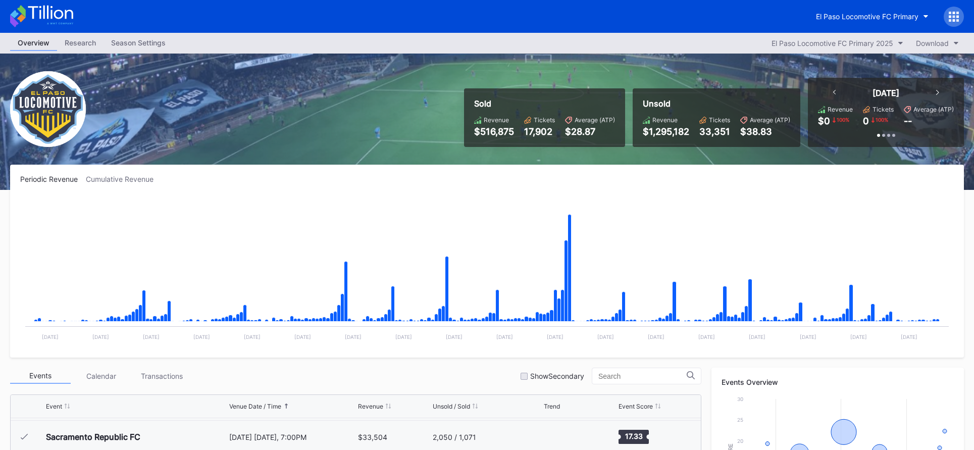
scroll to position [12, 0]
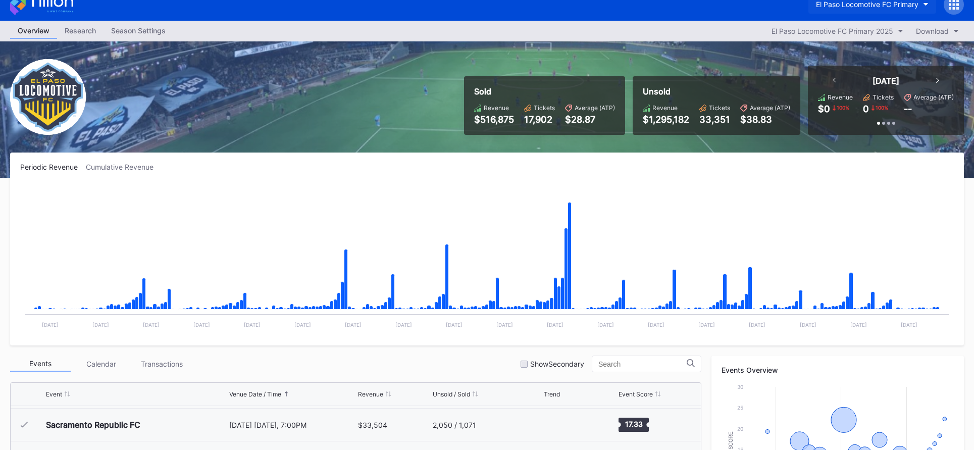
click at [917, 10] on button "El Paso Locomotive FC Primary" at bounding box center [873, 4] width 128 height 19
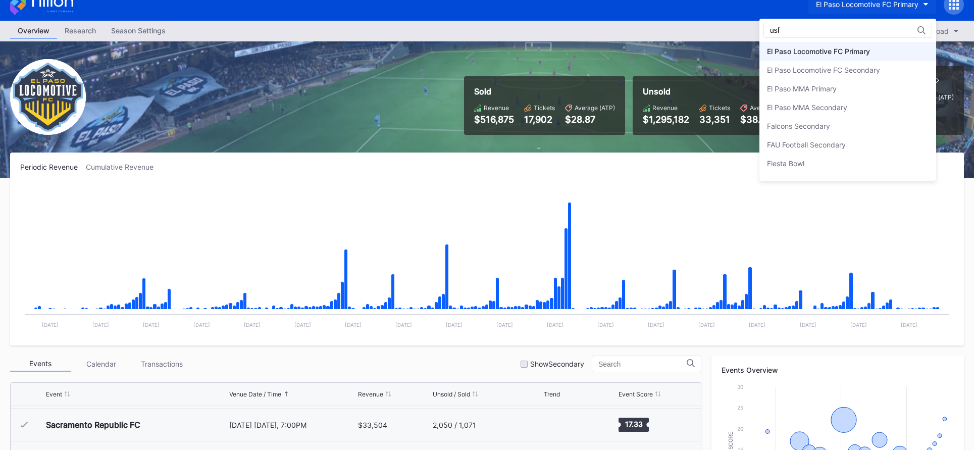
scroll to position [0, 0]
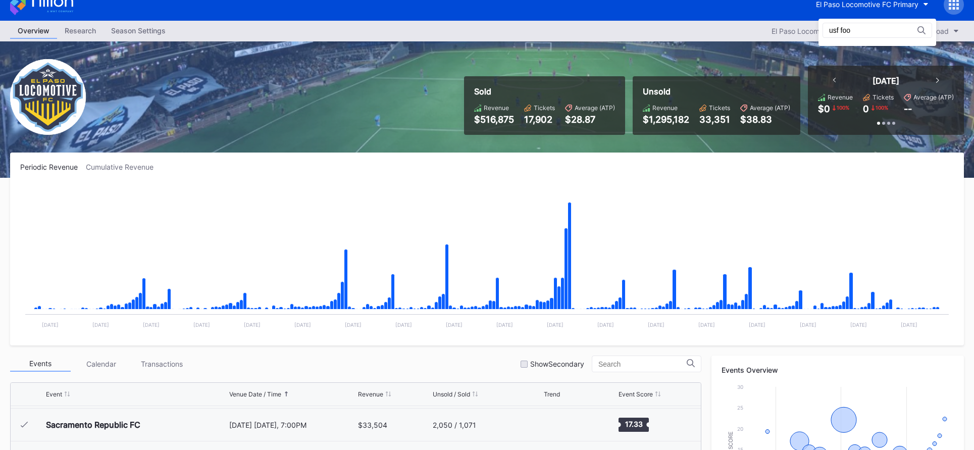
type input "usf foo"
click at [828, 10] on button "El Paso Locomotive FC Primary" at bounding box center [873, 4] width 128 height 19
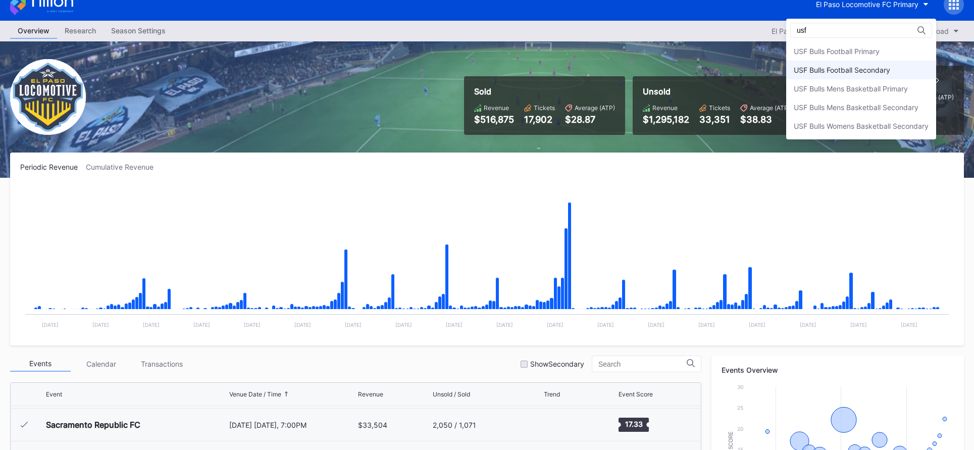
type input "usf"
click at [812, 74] on div "USF Bulls Football Secondary" at bounding box center [842, 70] width 96 height 9
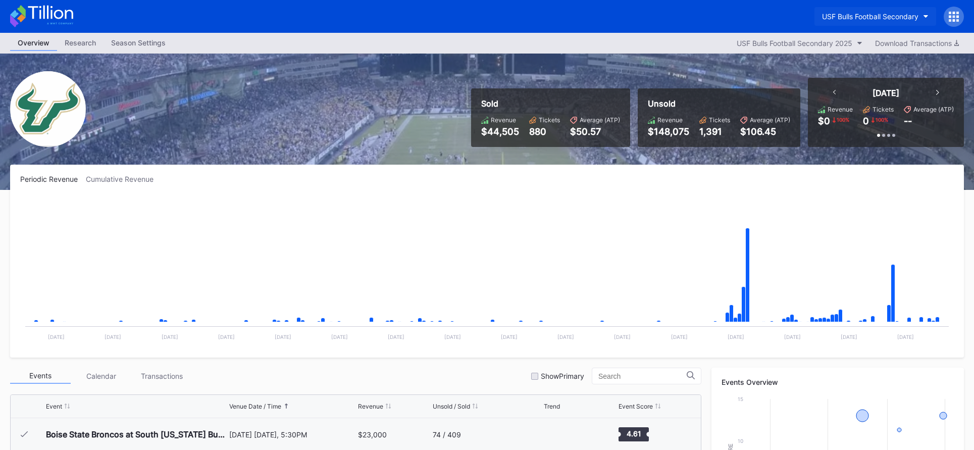
click at [859, 18] on div "USF Bulls Football Secondary" at bounding box center [870, 16] width 96 height 9
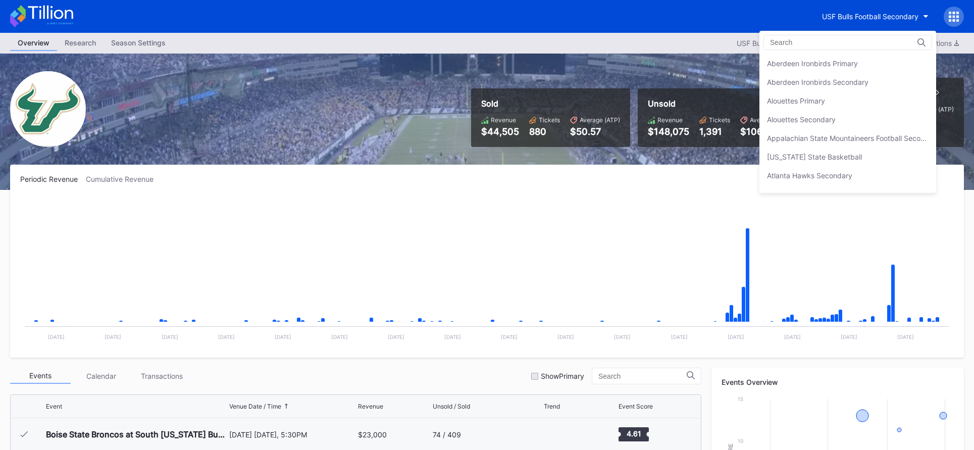
scroll to position [3420, 0]
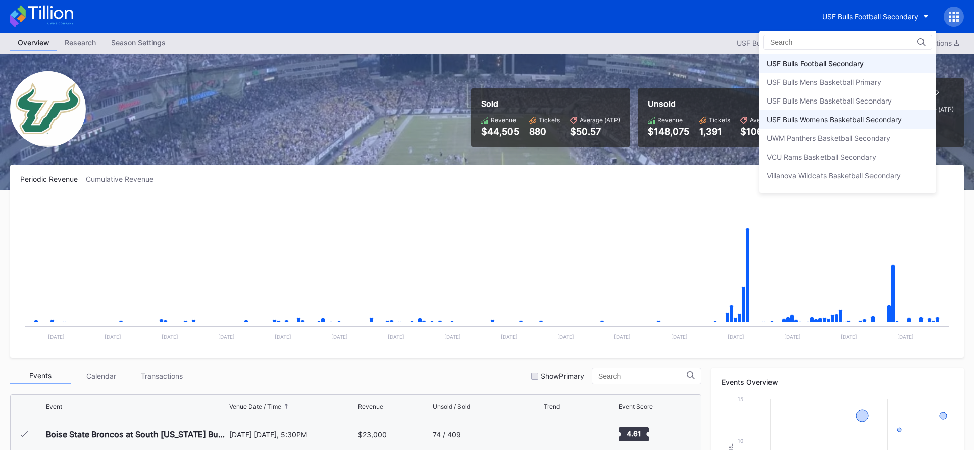
click at [846, 126] on div "USF Bulls Womens Basketball Secondary" at bounding box center [848, 119] width 177 height 19
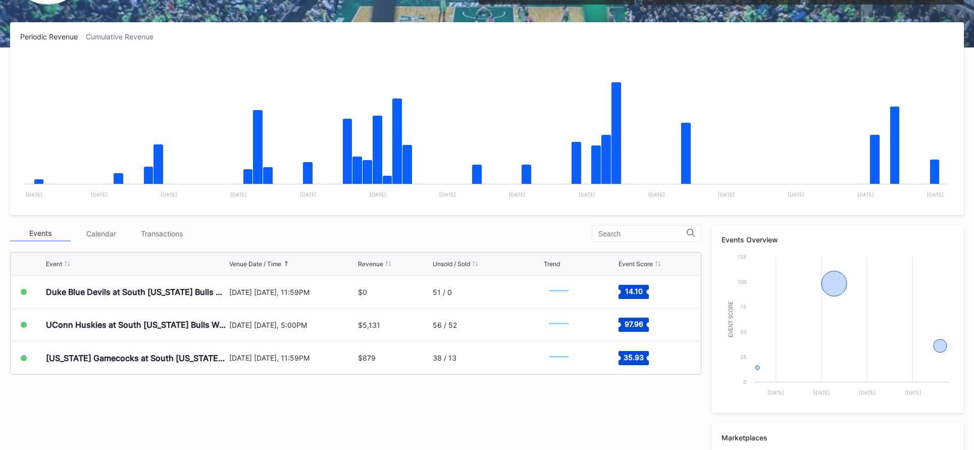
scroll to position [164, 0]
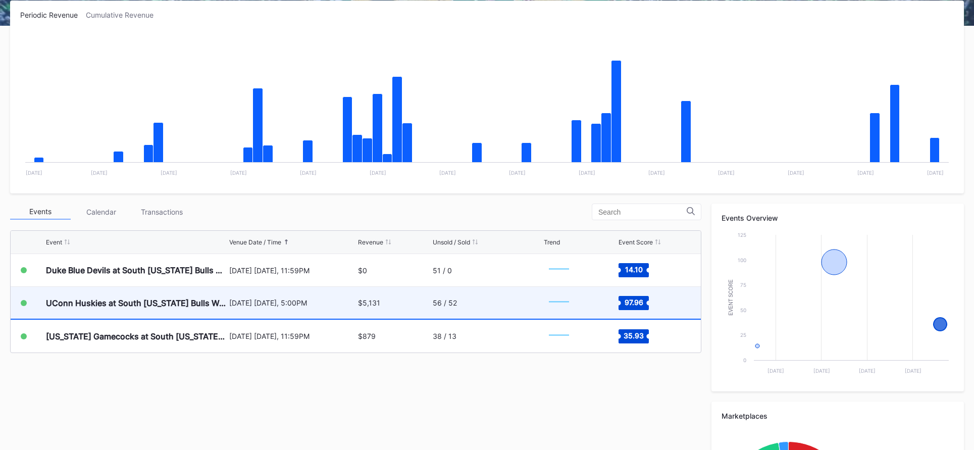
click at [409, 306] on div "$5,131" at bounding box center [394, 303] width 72 height 32
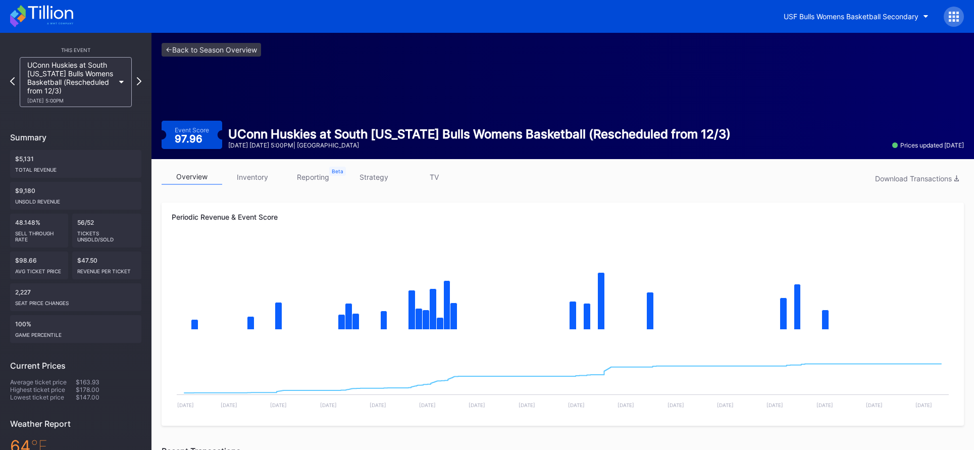
drag, startPoint x: 360, startPoint y: 96, endPoint x: 327, endPoint y: 85, distance: 34.5
click at [352, 94] on div "<- Back to Season Overview Event Score 97.96 UConn Huskies at South Florida Bul…" at bounding box center [563, 96] width 823 height 126
click at [249, 51] on link "<- Back to Season Overview" at bounding box center [212, 50] width 100 height 14
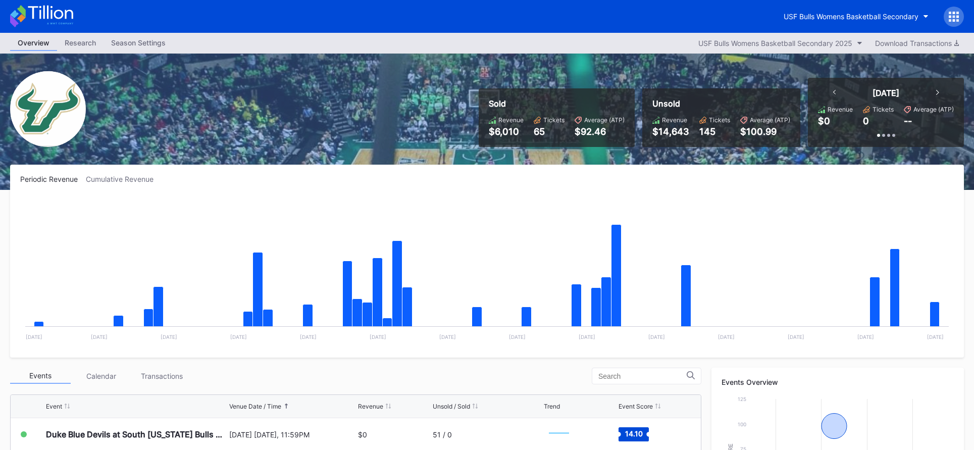
scroll to position [11, 0]
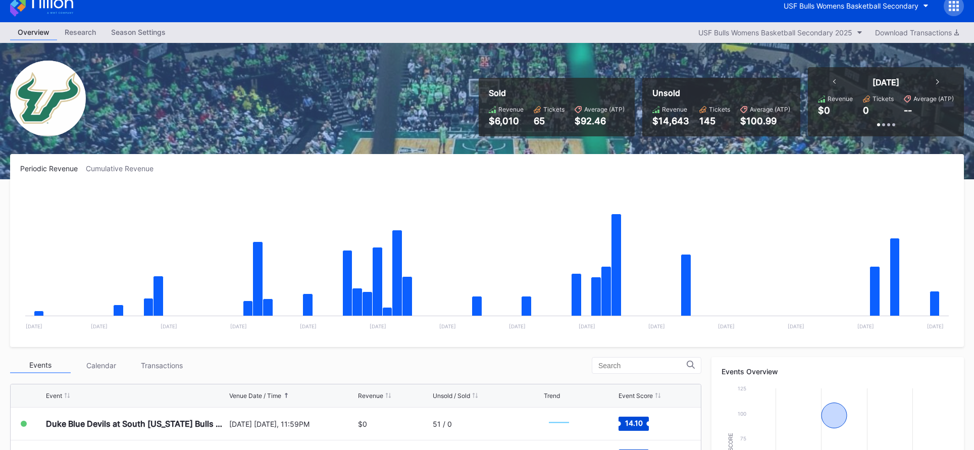
click at [56, 6] on icon at bounding box center [50, 2] width 45 height 14
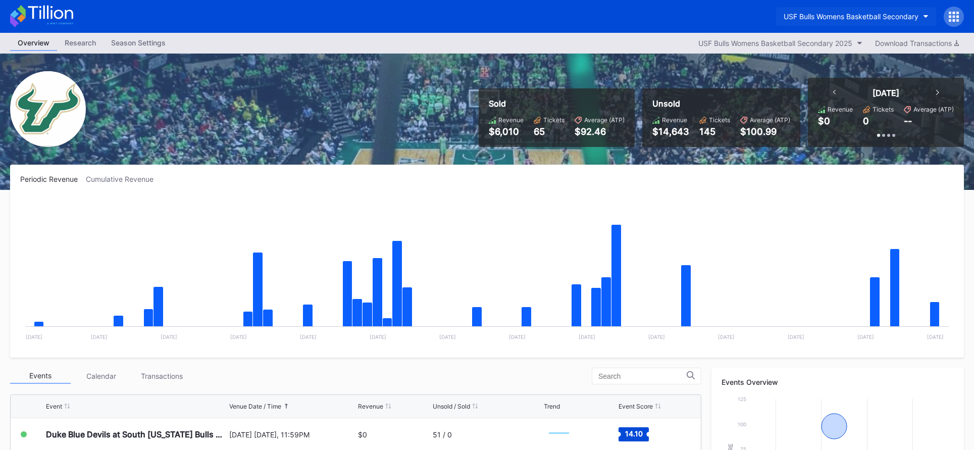
click at [812, 18] on div "USF Bulls Womens Basketball Secondary" at bounding box center [851, 16] width 135 height 9
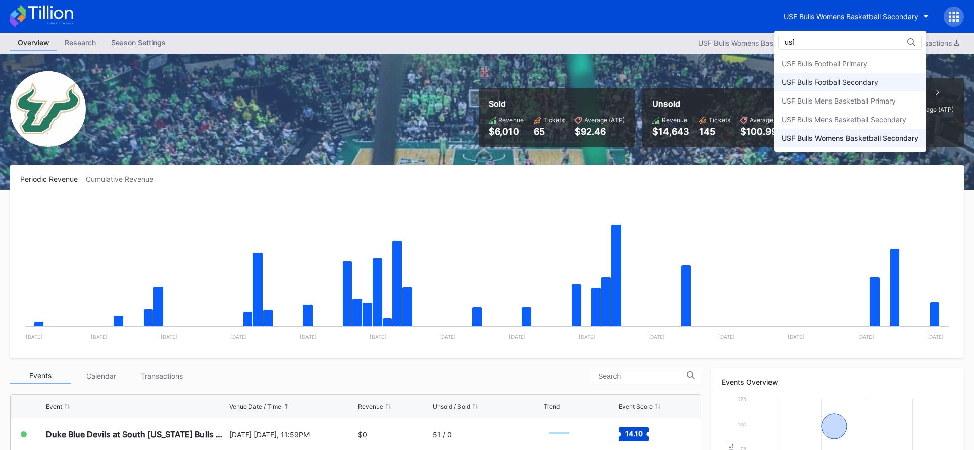
type input "usf"
click at [850, 82] on div "USF Bulls Football Secondary" at bounding box center [830, 82] width 96 height 9
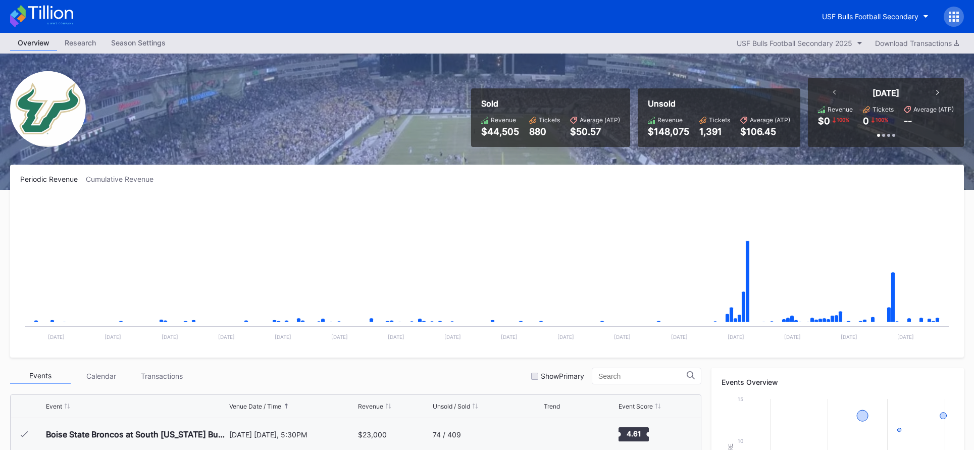
scroll to position [314, 0]
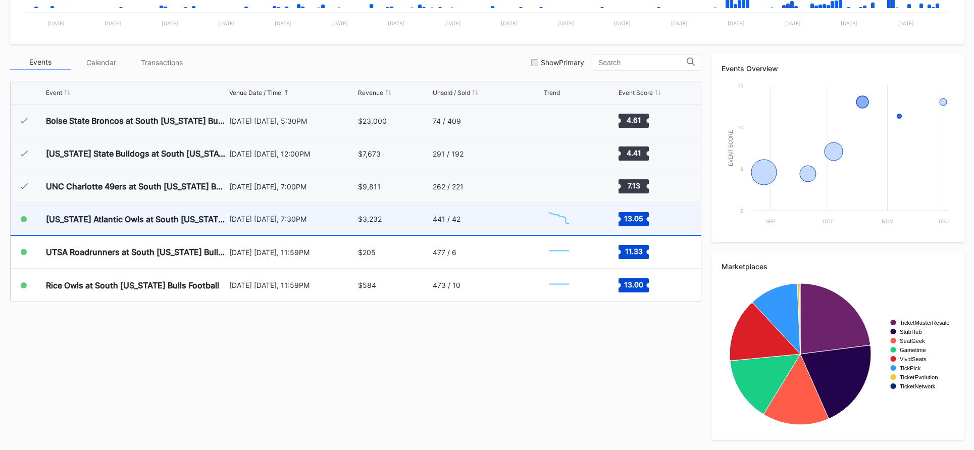
click at [484, 226] on div "441 / 42" at bounding box center [487, 219] width 109 height 32
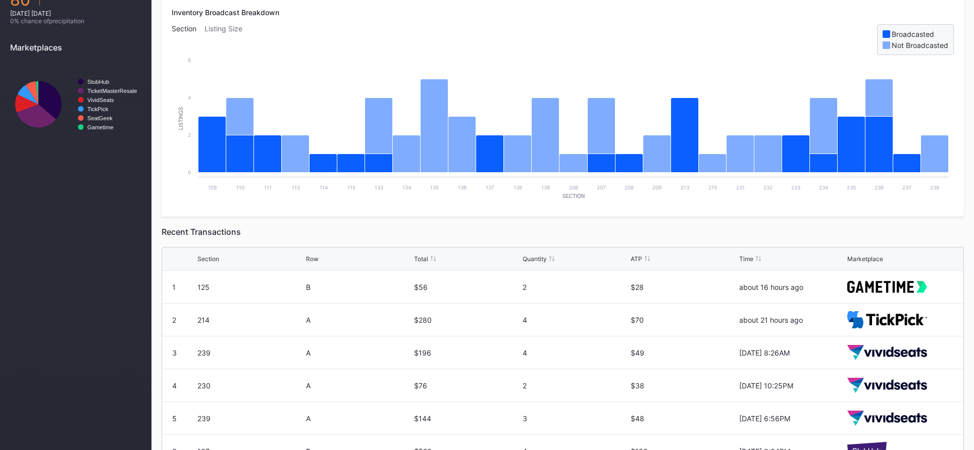
scroll to position [524, 0]
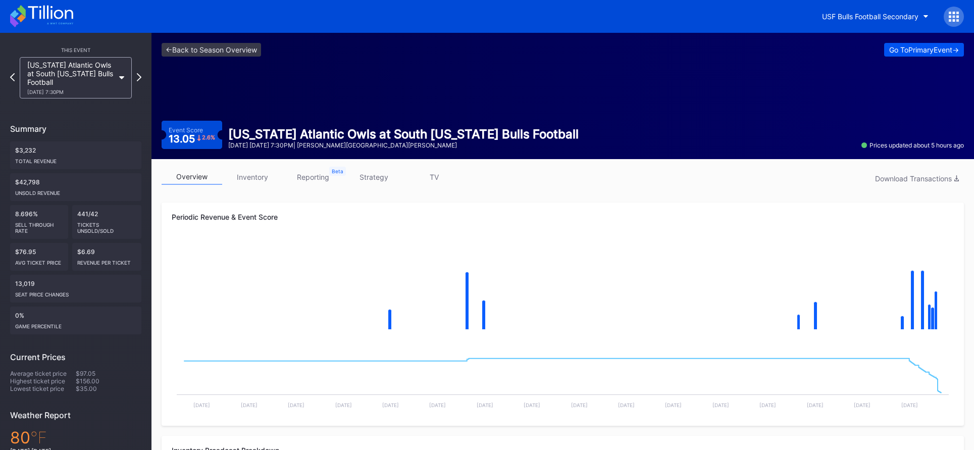
click at [920, 52] on div "Go To Primary Event ->" at bounding box center [925, 49] width 70 height 9
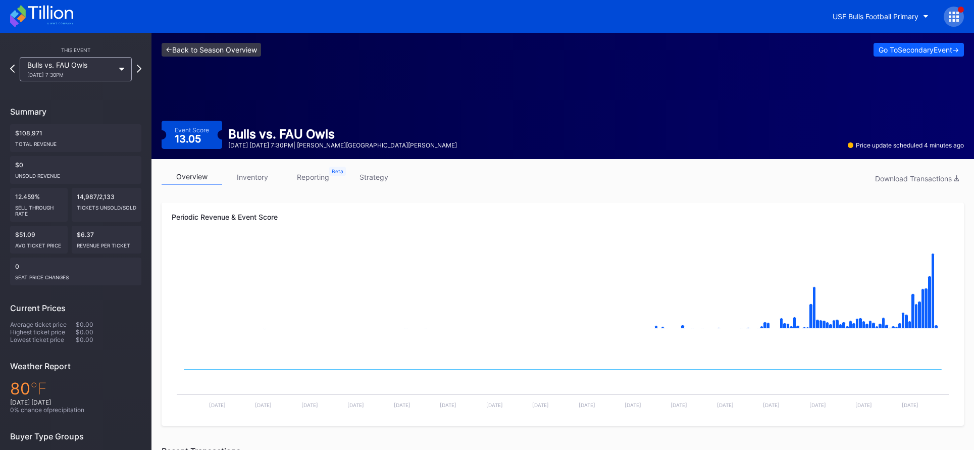
click at [243, 50] on link "<- Back to Season Overview" at bounding box center [212, 50] width 100 height 14
